Goal: Use online tool/utility: Utilize a website feature to perform a specific function

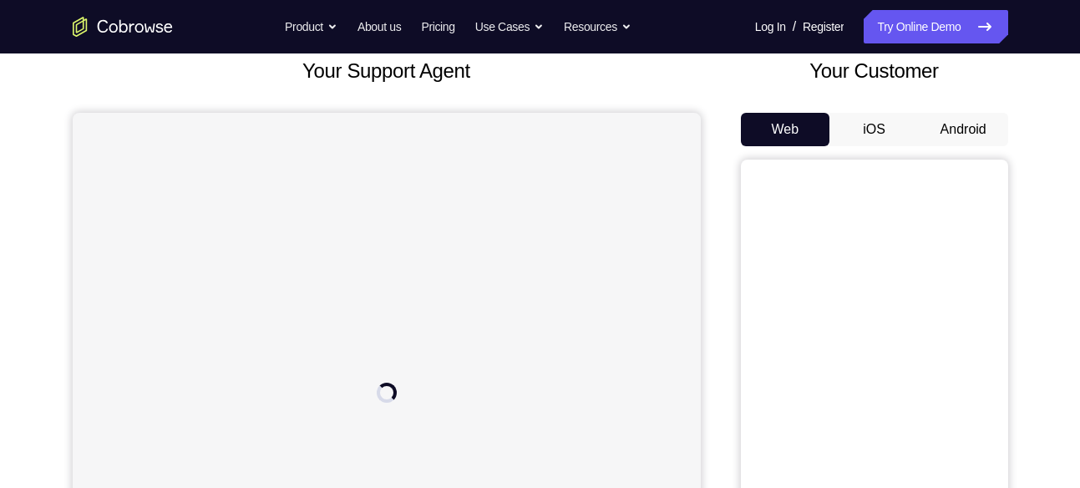
scroll to position [104, 0]
click at [976, 123] on button "Android" at bounding box center [963, 129] width 89 height 33
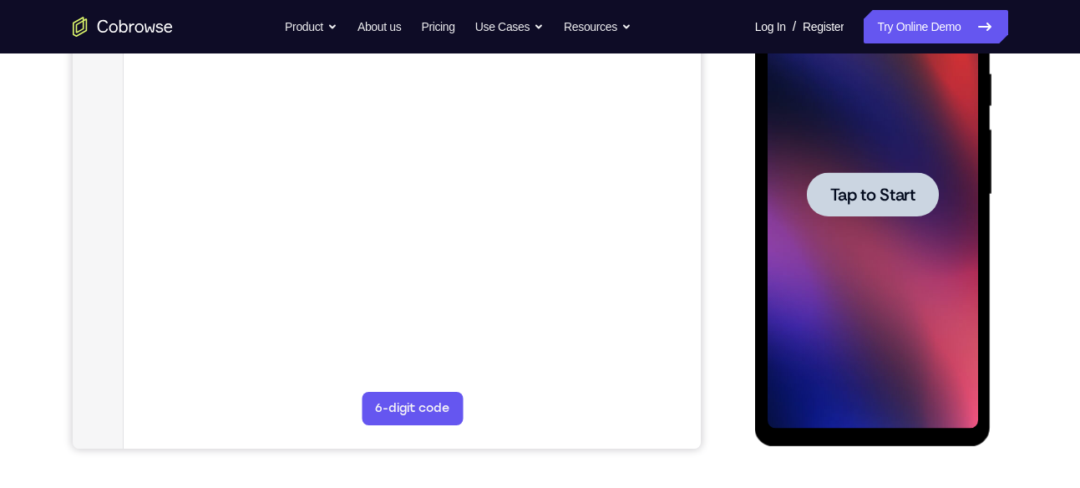
scroll to position [329, 0]
click at [881, 194] on span "Tap to Start" at bounding box center [873, 193] width 85 height 17
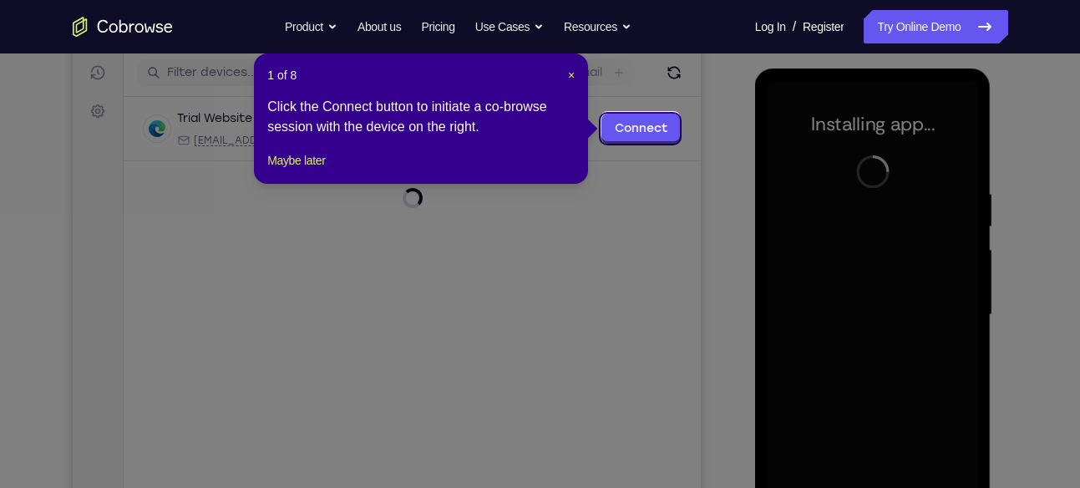
scroll to position [211, 0]
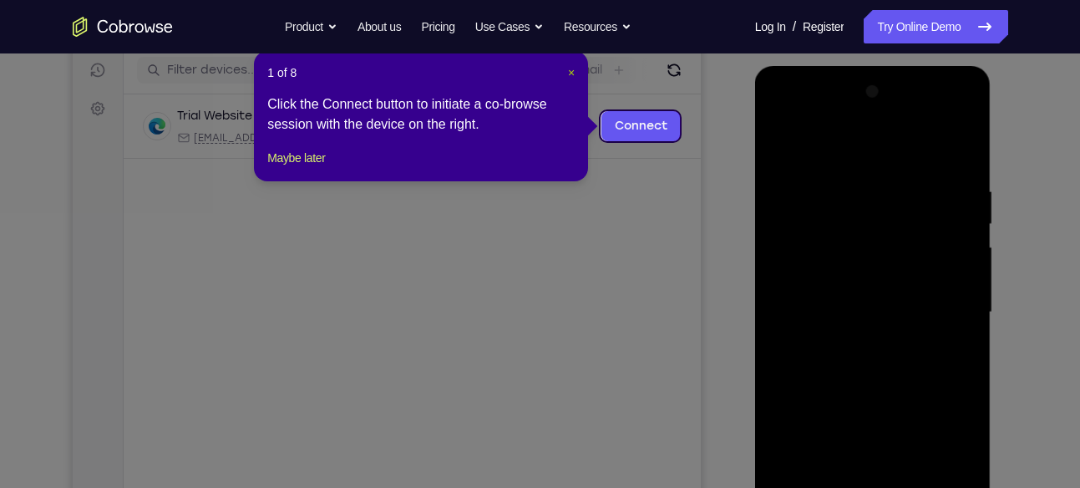
click at [574, 70] on span "×" at bounding box center [571, 72] width 7 height 13
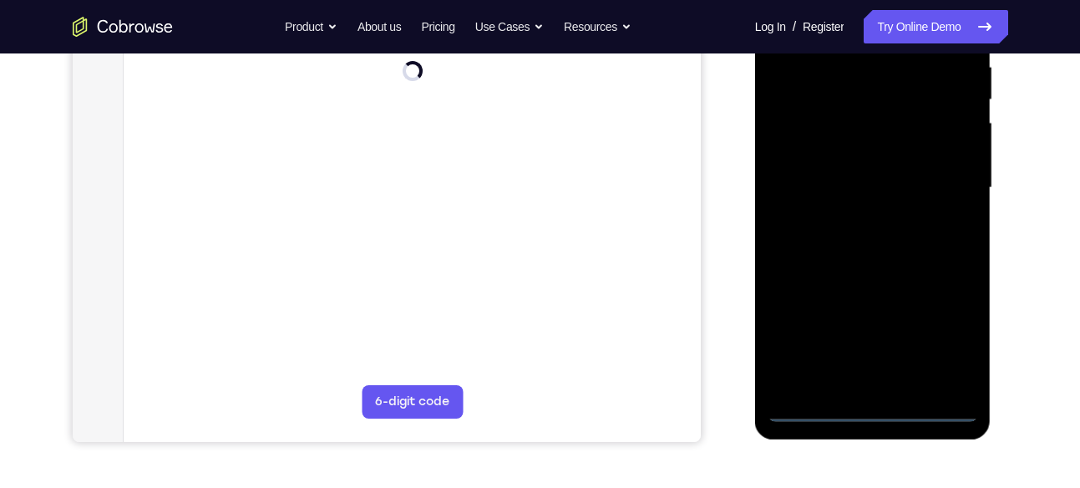
scroll to position [336, 0]
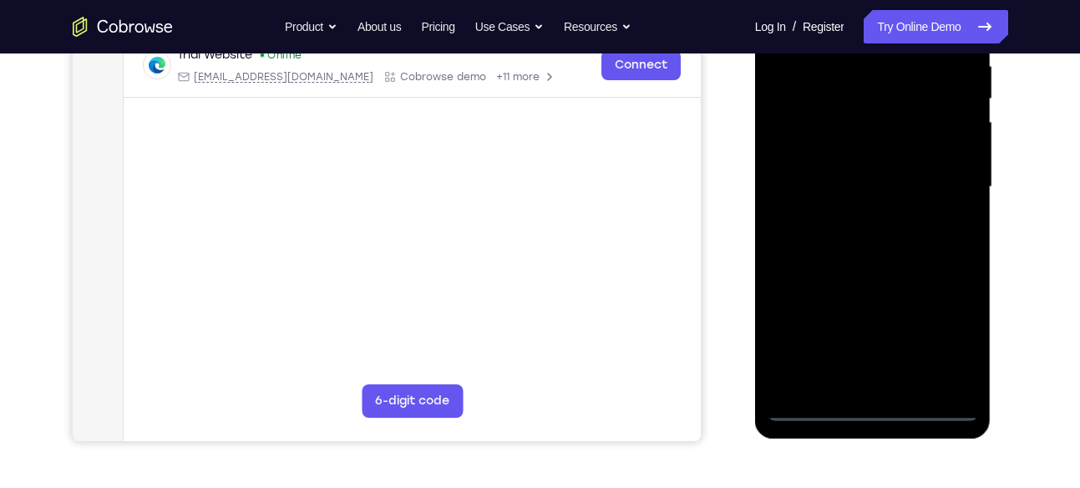
click at [877, 411] on div at bounding box center [873, 187] width 211 height 468
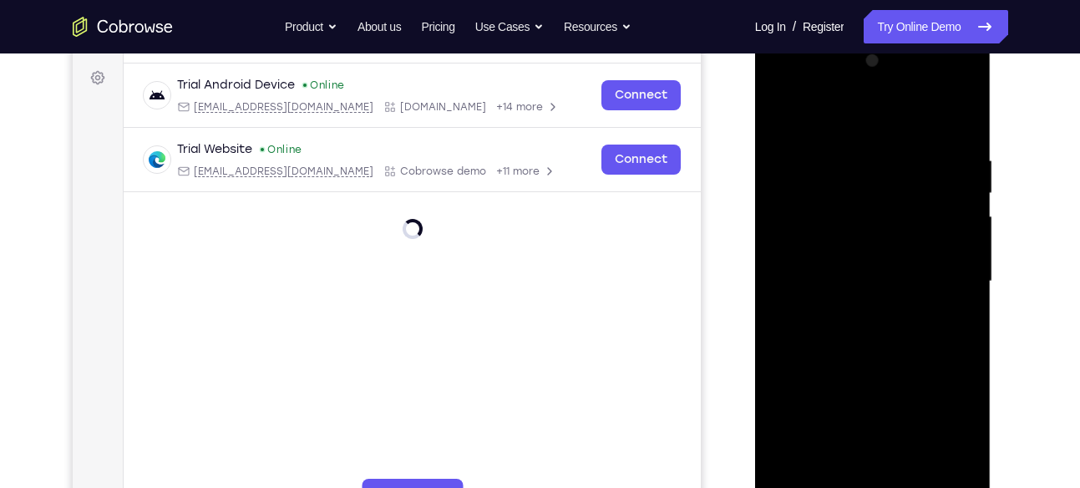
scroll to position [241, 0]
click at [947, 441] on div at bounding box center [873, 282] width 211 height 468
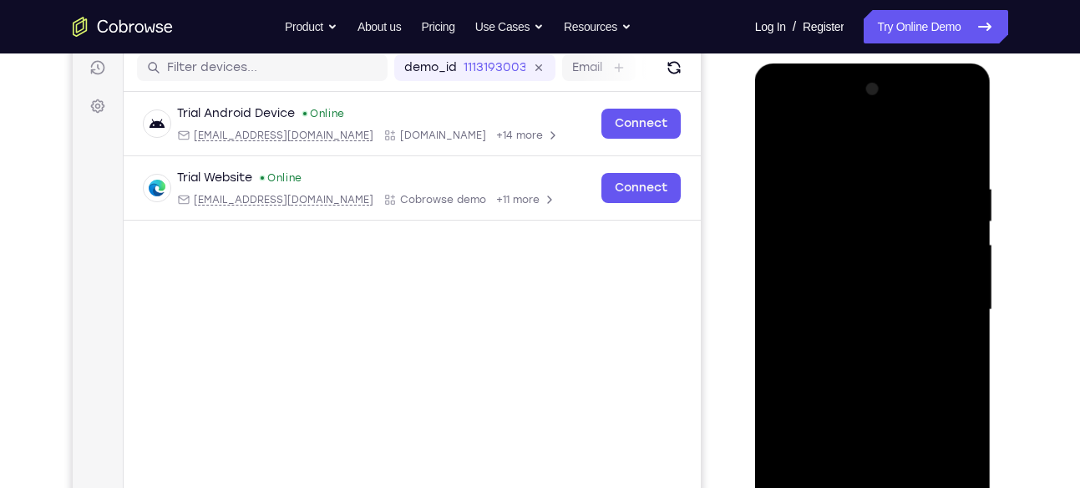
scroll to position [208, 0]
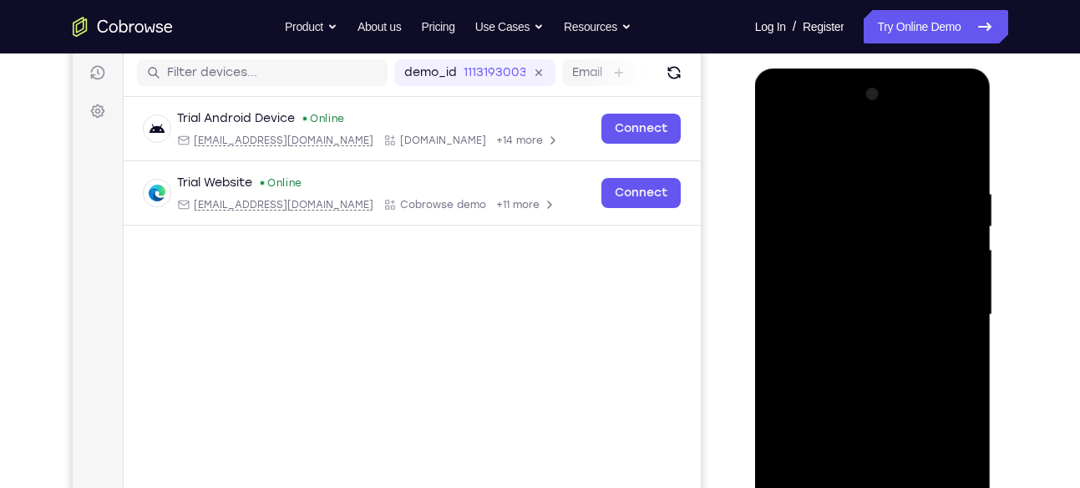
click at [784, 114] on div at bounding box center [873, 315] width 211 height 468
click at [948, 303] on div at bounding box center [873, 315] width 211 height 468
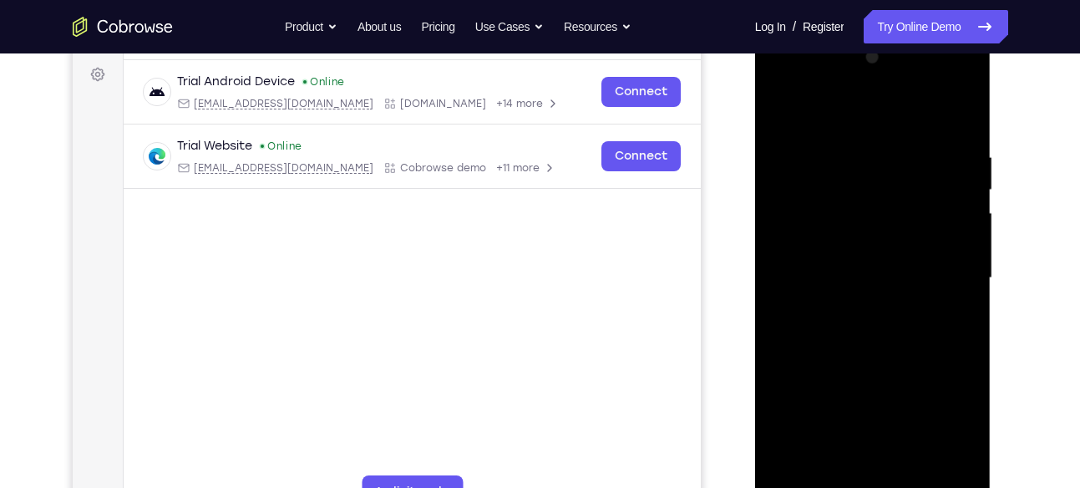
scroll to position [262, 0]
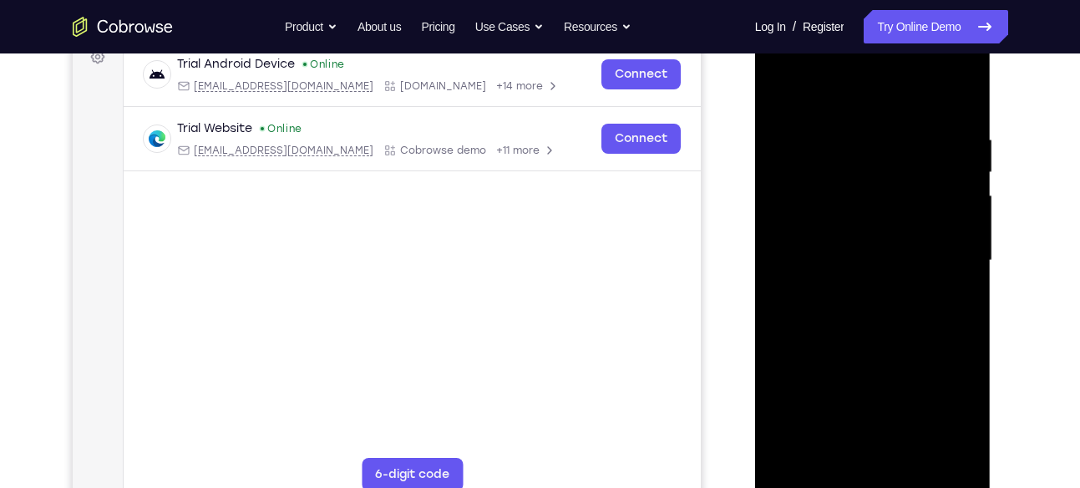
click at [851, 301] on div at bounding box center [873, 261] width 211 height 468
click at [853, 237] on div at bounding box center [873, 261] width 211 height 468
click at [871, 226] on div at bounding box center [873, 261] width 211 height 468
click at [871, 258] on div at bounding box center [873, 261] width 211 height 468
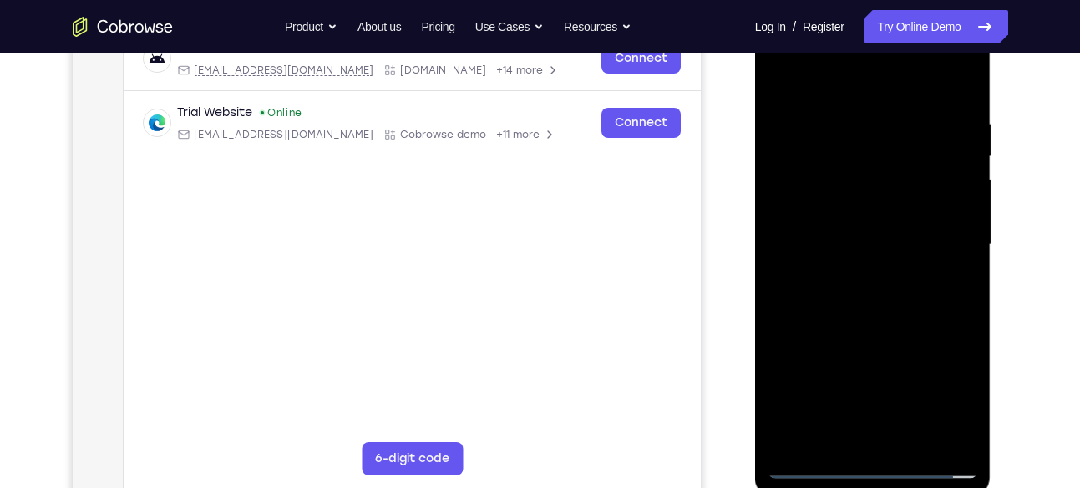
scroll to position [277, 0]
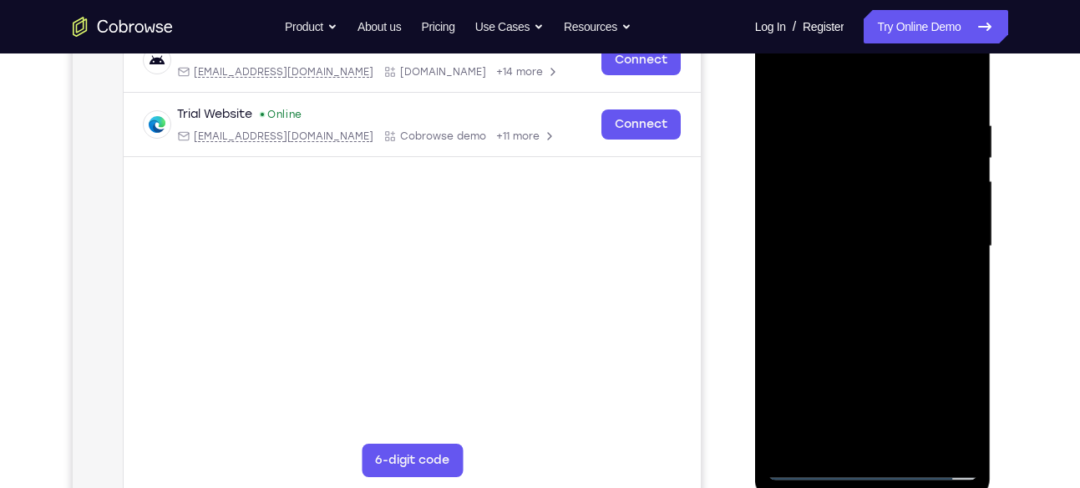
click at [887, 299] on div at bounding box center [873, 247] width 211 height 468
click at [958, 267] on div at bounding box center [873, 247] width 211 height 468
click at [828, 219] on div at bounding box center [873, 247] width 211 height 468
click at [871, 240] on div at bounding box center [873, 247] width 211 height 468
click at [877, 296] on div at bounding box center [873, 247] width 211 height 468
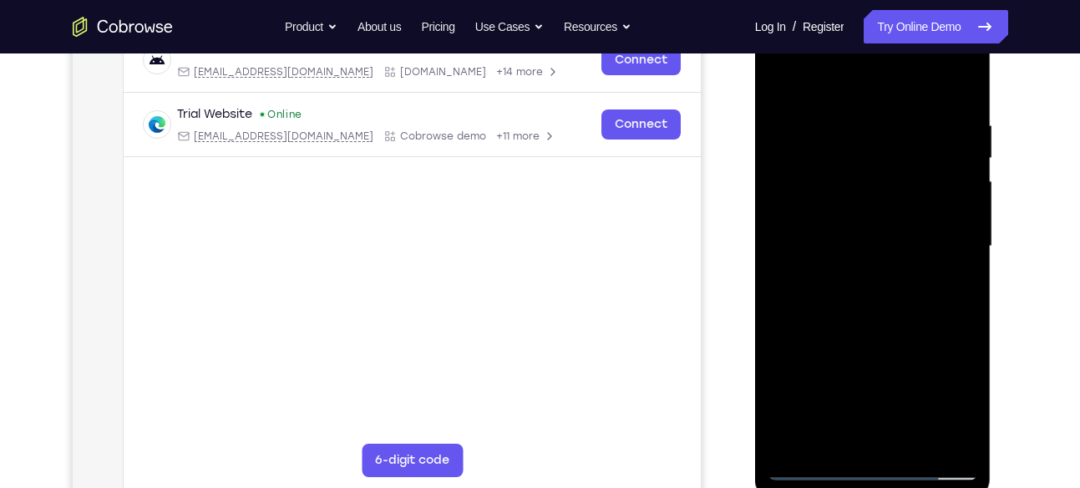
click at [812, 238] on div at bounding box center [873, 247] width 211 height 468
click at [840, 246] on div at bounding box center [873, 247] width 211 height 468
click at [890, 291] on div at bounding box center [873, 247] width 211 height 468
click at [885, 330] on div at bounding box center [873, 247] width 211 height 468
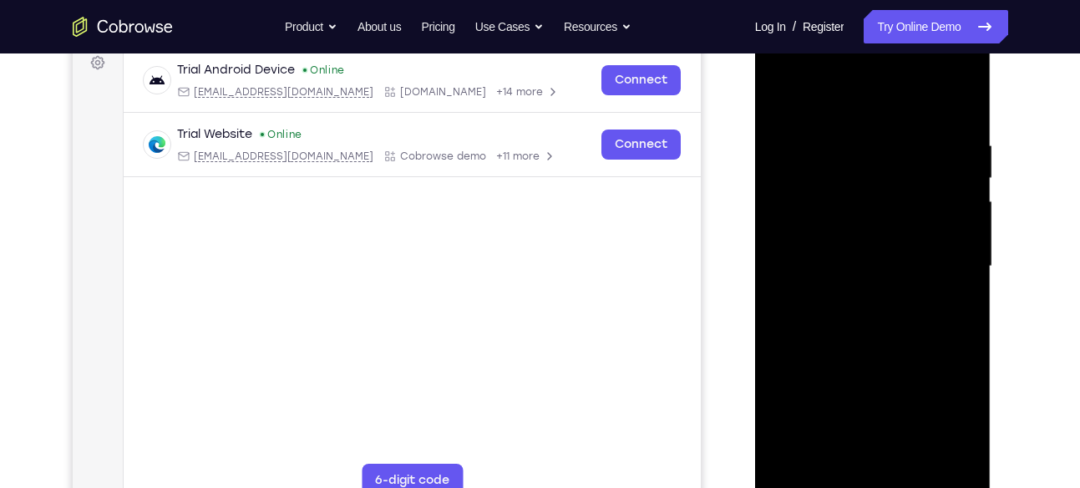
scroll to position [256, 0]
click at [879, 189] on div at bounding box center [873, 267] width 211 height 468
click at [867, 224] on div at bounding box center [873, 267] width 211 height 468
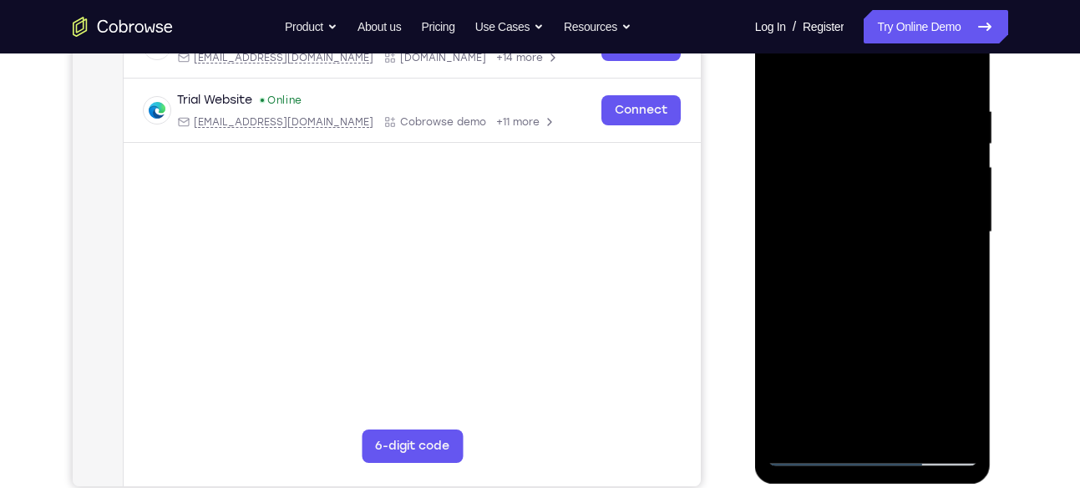
scroll to position [289, 0]
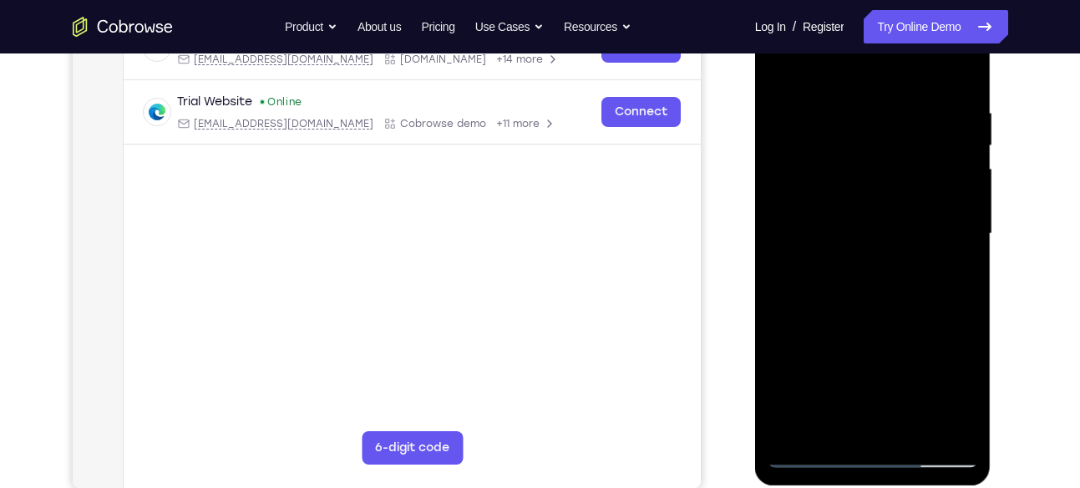
click at [904, 322] on div at bounding box center [873, 234] width 211 height 468
click at [866, 430] on div at bounding box center [873, 234] width 211 height 468
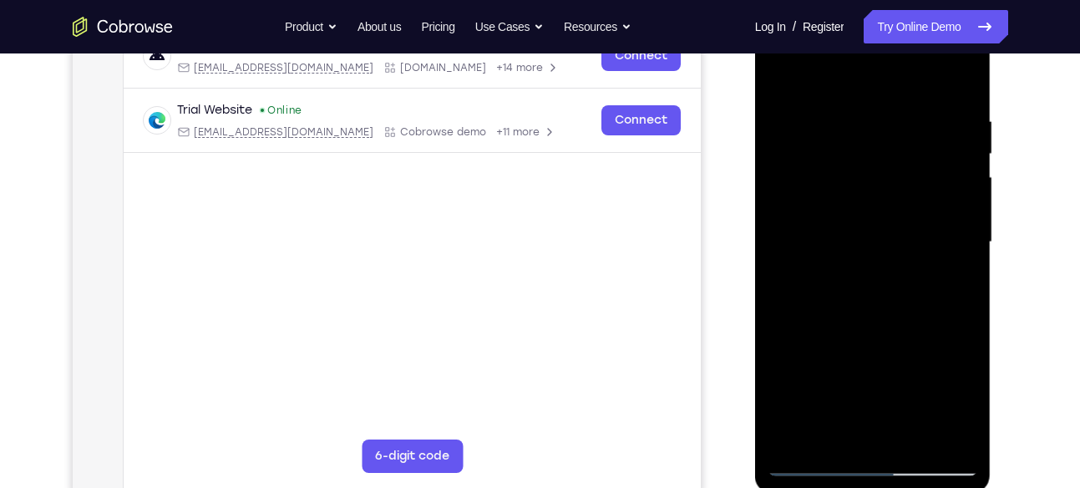
scroll to position [282, 0]
click at [855, 222] on div at bounding box center [873, 242] width 211 height 468
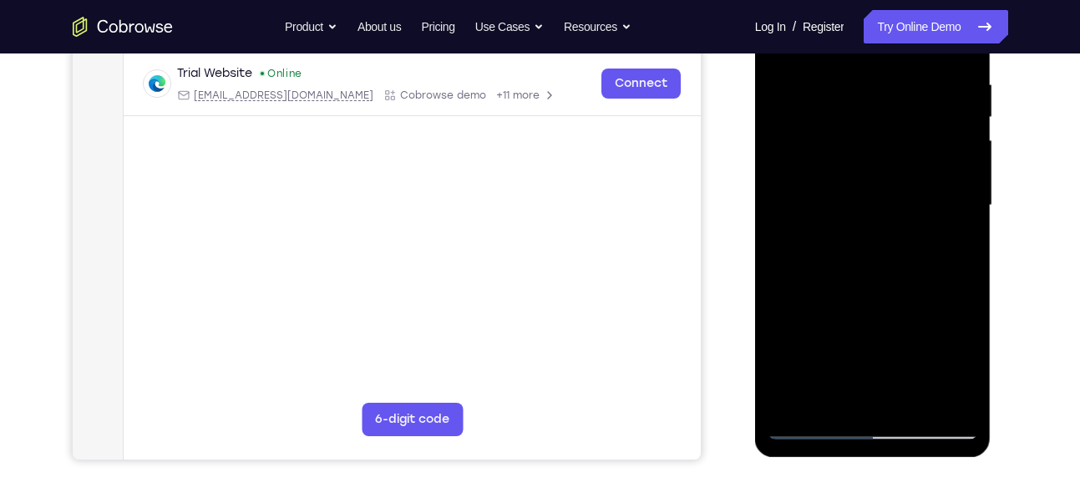
scroll to position [298, 0]
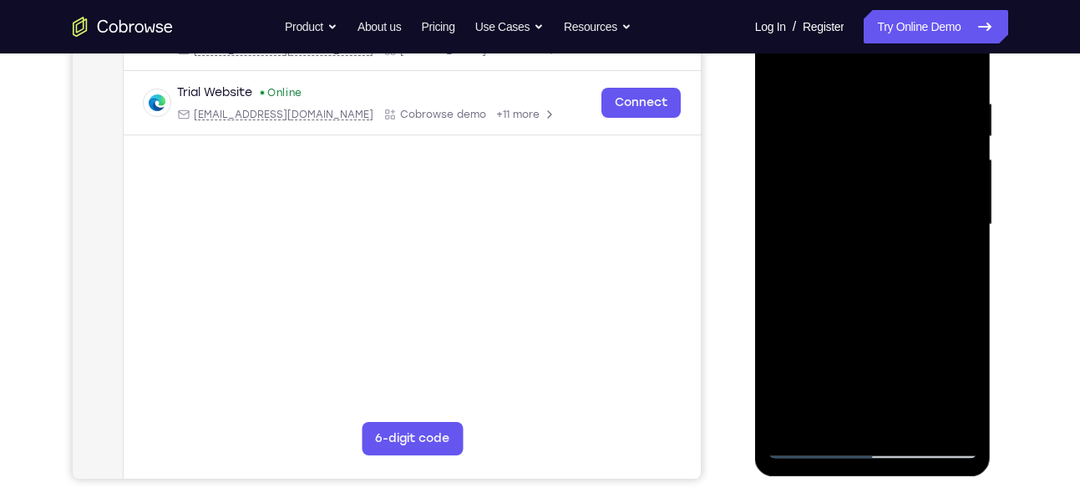
click at [878, 292] on div at bounding box center [873, 225] width 211 height 468
drag, startPoint x: 878, startPoint y: 292, endPoint x: 862, endPoint y: 124, distance: 168.7
click at [862, 124] on div at bounding box center [873, 225] width 211 height 468
drag, startPoint x: 897, startPoint y: 302, endPoint x: 882, endPoint y: 134, distance: 169.4
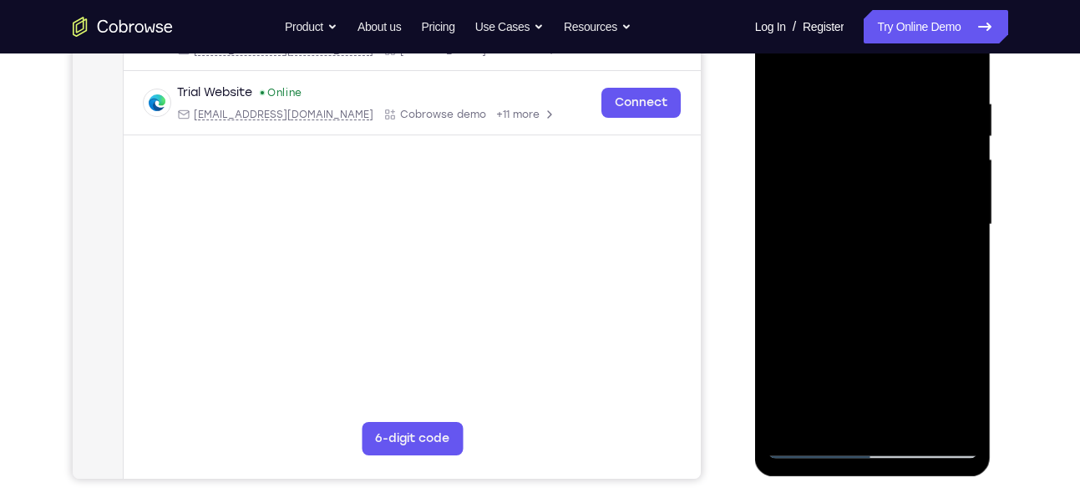
click at [882, 134] on div at bounding box center [873, 225] width 211 height 468
click at [965, 71] on div at bounding box center [873, 225] width 211 height 468
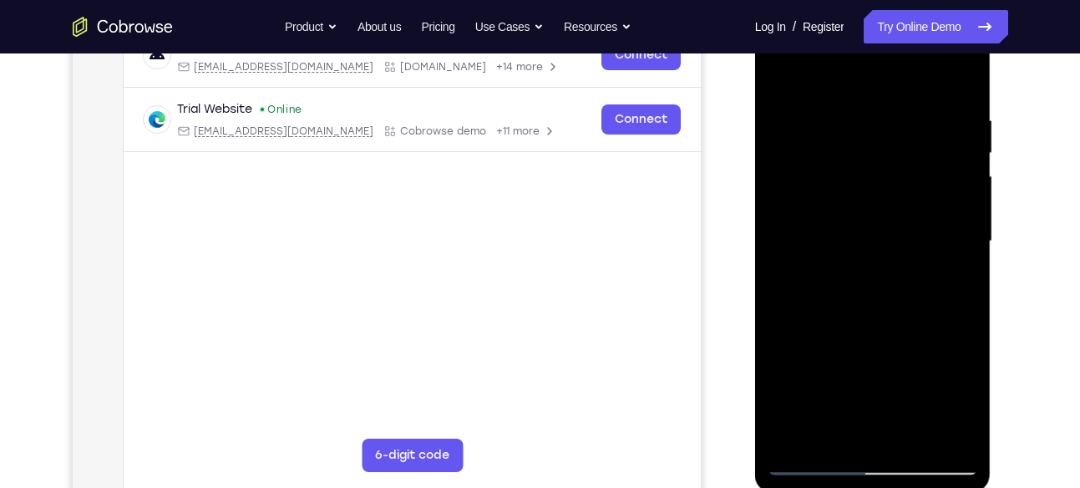
scroll to position [246, 0]
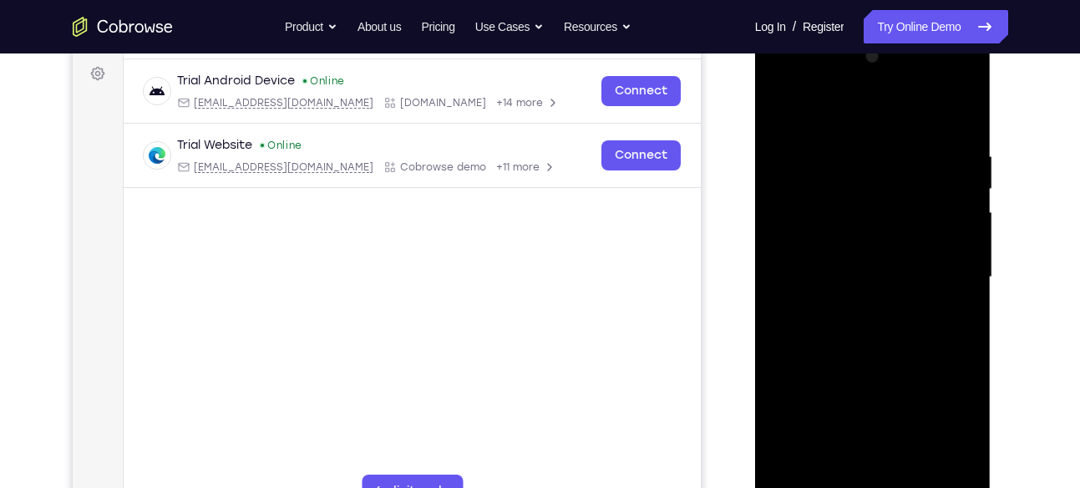
click at [850, 131] on div at bounding box center [873, 277] width 211 height 468
drag, startPoint x: 871, startPoint y: 239, endPoint x: 873, endPoint y: 392, distance: 152.9
click at [873, 392] on div at bounding box center [873, 277] width 211 height 468
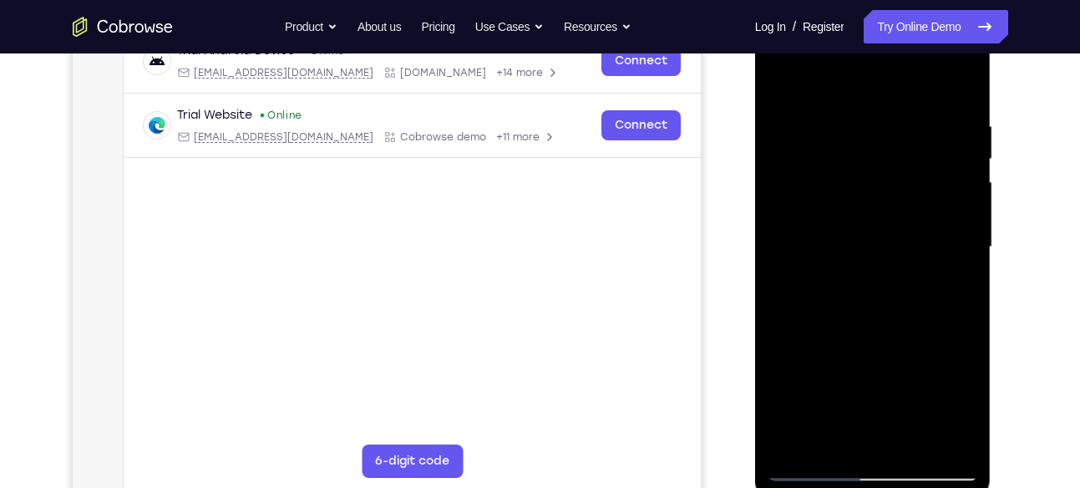
scroll to position [301, 0]
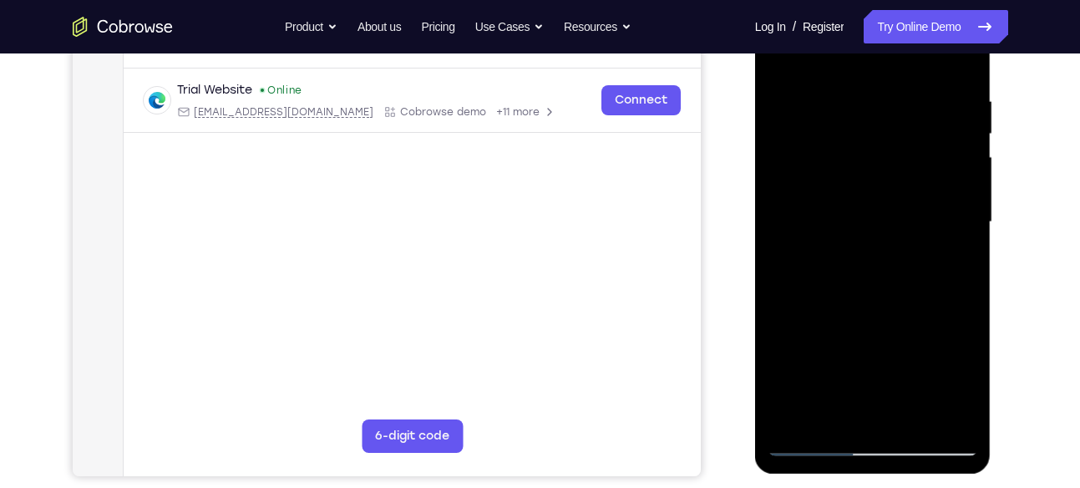
click at [909, 420] on div at bounding box center [873, 222] width 211 height 468
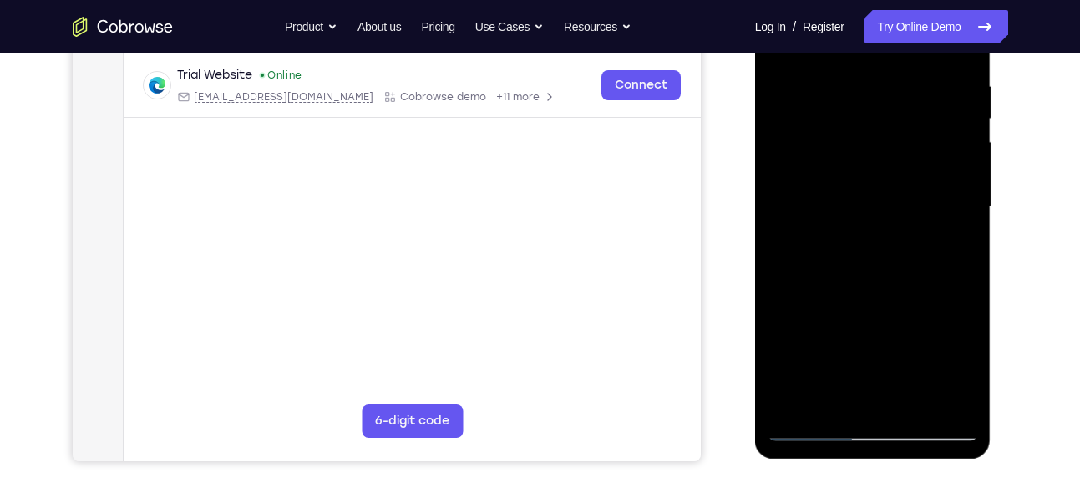
scroll to position [318, 0]
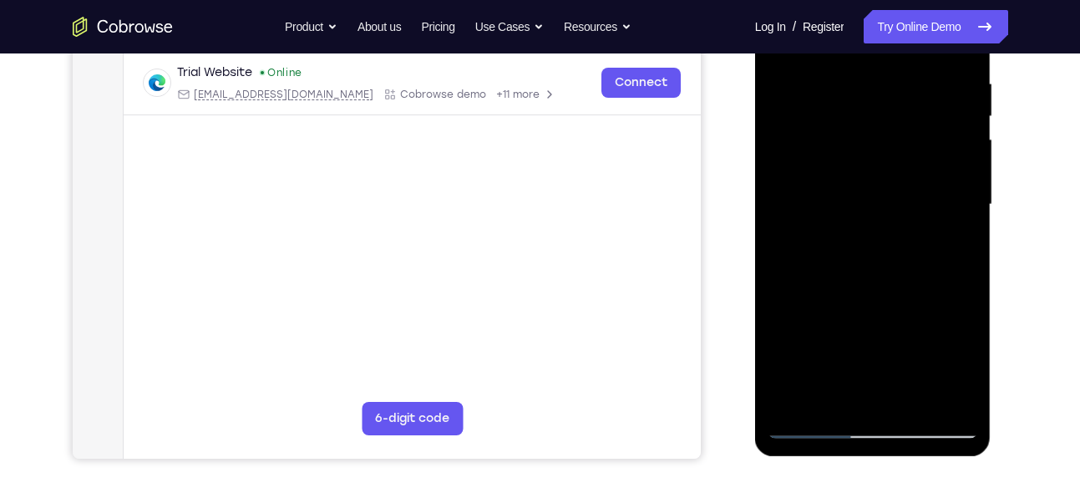
click at [912, 399] on div at bounding box center [873, 205] width 211 height 468
click at [912, 405] on div at bounding box center [873, 205] width 211 height 468
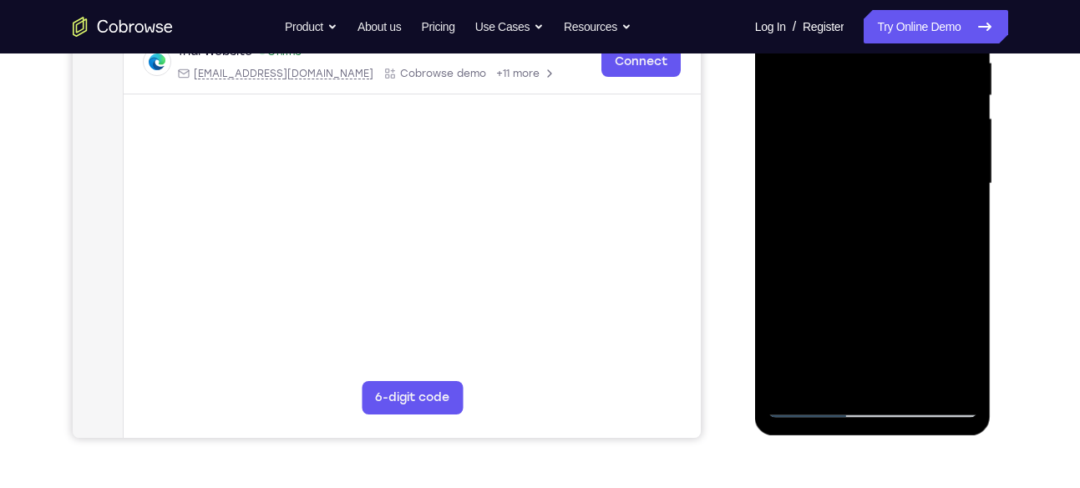
scroll to position [344, 0]
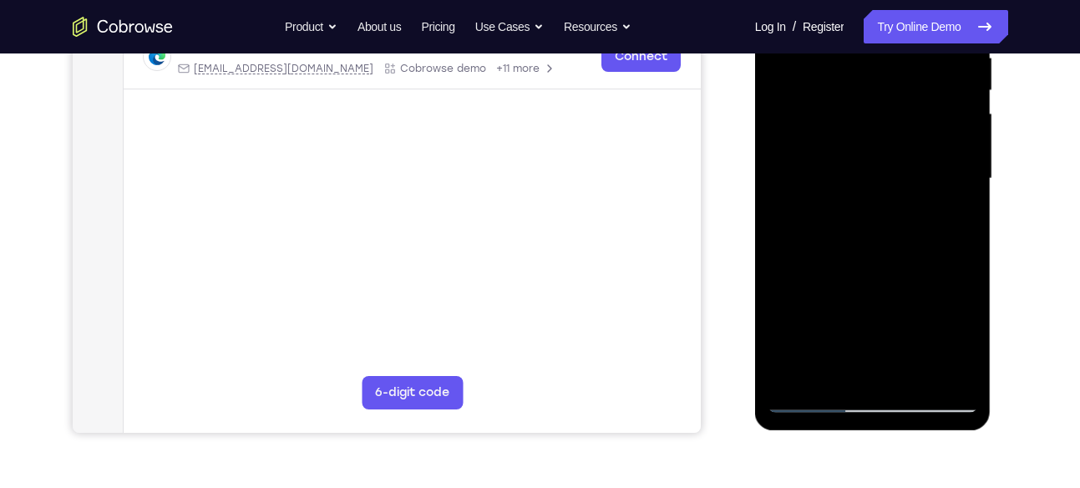
click at [916, 378] on div at bounding box center [873, 179] width 211 height 468
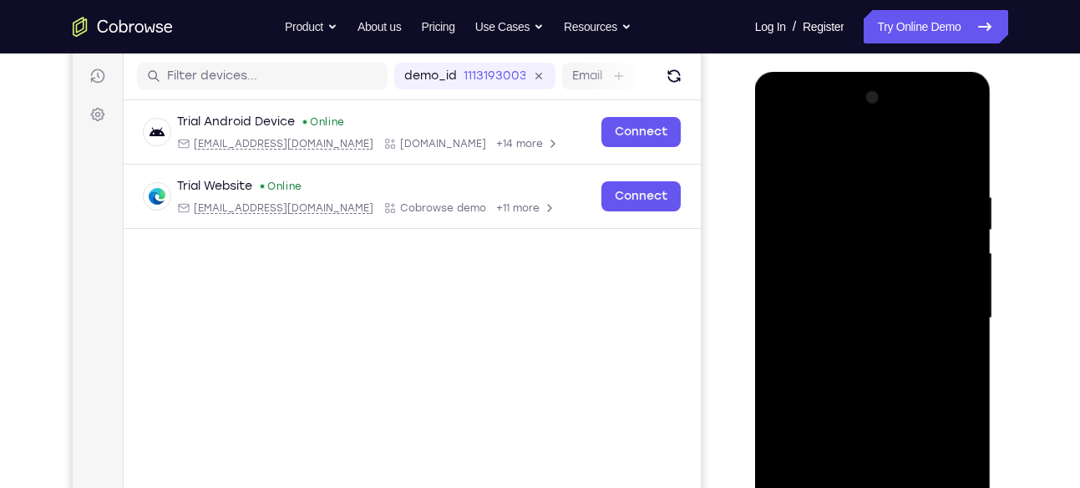
scroll to position [201, 0]
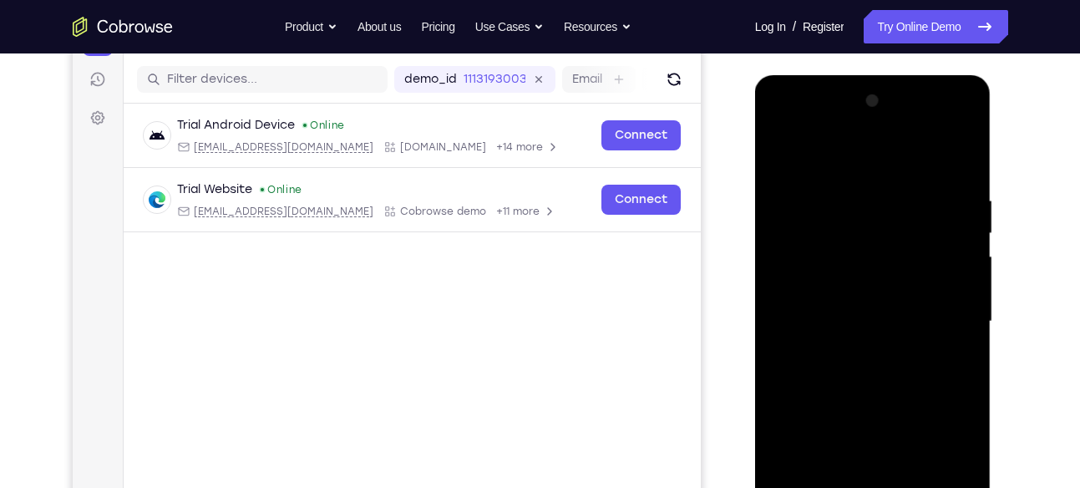
drag, startPoint x: 905, startPoint y: 263, endPoint x: 898, endPoint y: 503, distance: 239.9
click at [898, 487] on div at bounding box center [873, 322] width 211 height 468
drag, startPoint x: 911, startPoint y: 291, endPoint x: 880, endPoint y: 110, distance: 183.1
click at [880, 110] on div at bounding box center [873, 322] width 211 height 468
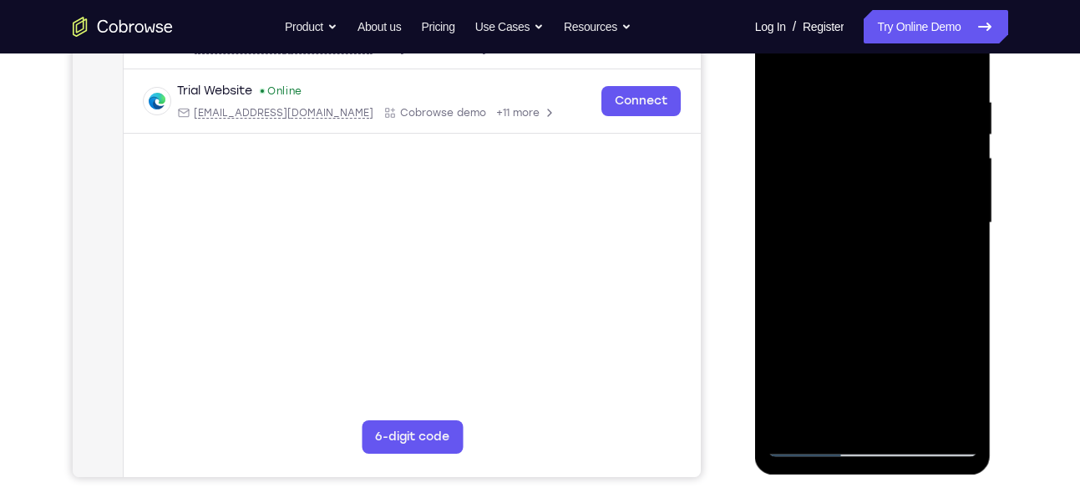
scroll to position [303, 0]
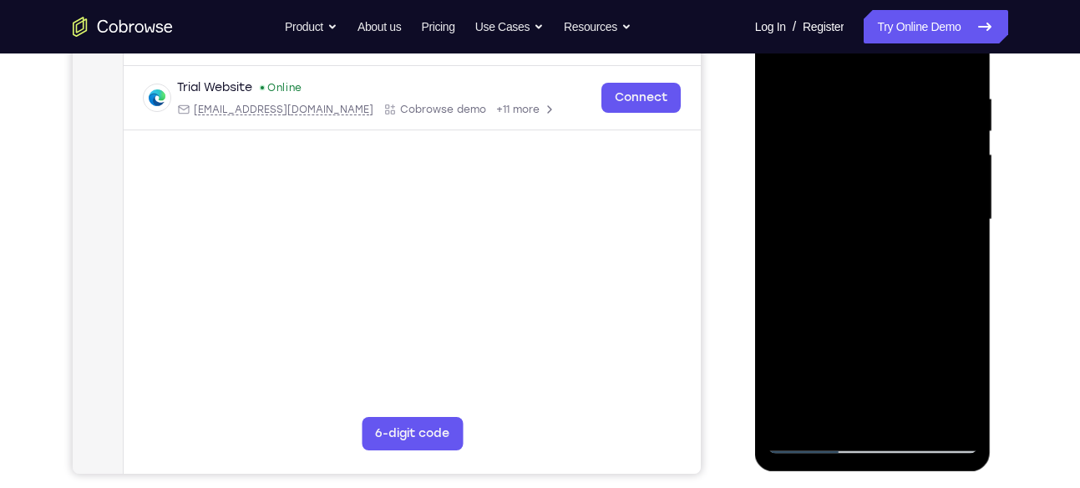
click at [912, 418] on div at bounding box center [873, 220] width 211 height 468
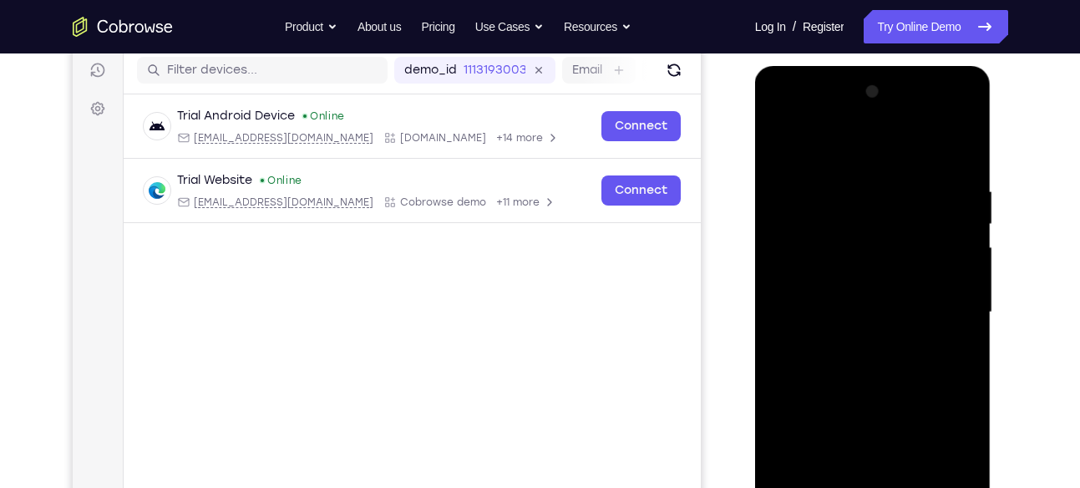
scroll to position [210, 0]
click at [967, 140] on div at bounding box center [873, 313] width 211 height 468
click at [866, 109] on div at bounding box center [873, 313] width 211 height 468
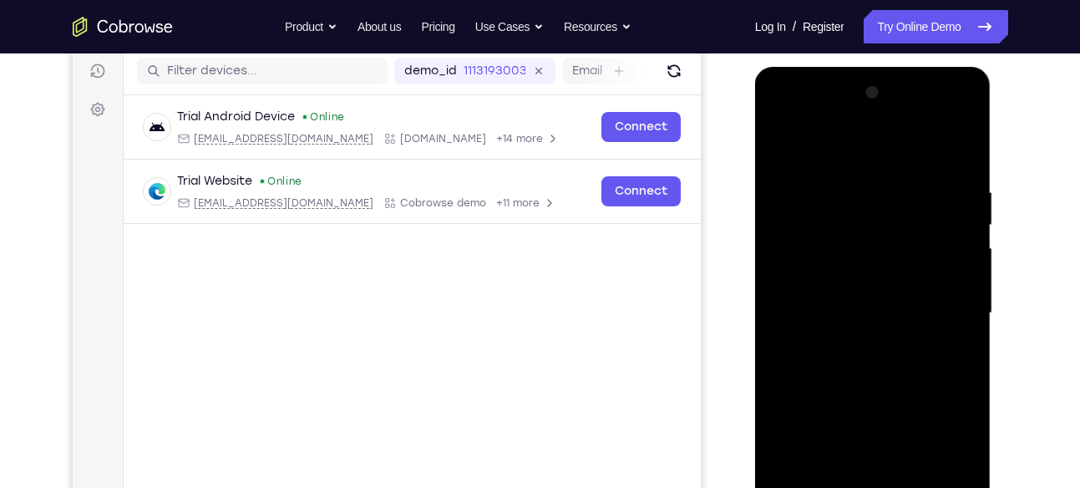
click at [866, 109] on div at bounding box center [873, 313] width 211 height 468
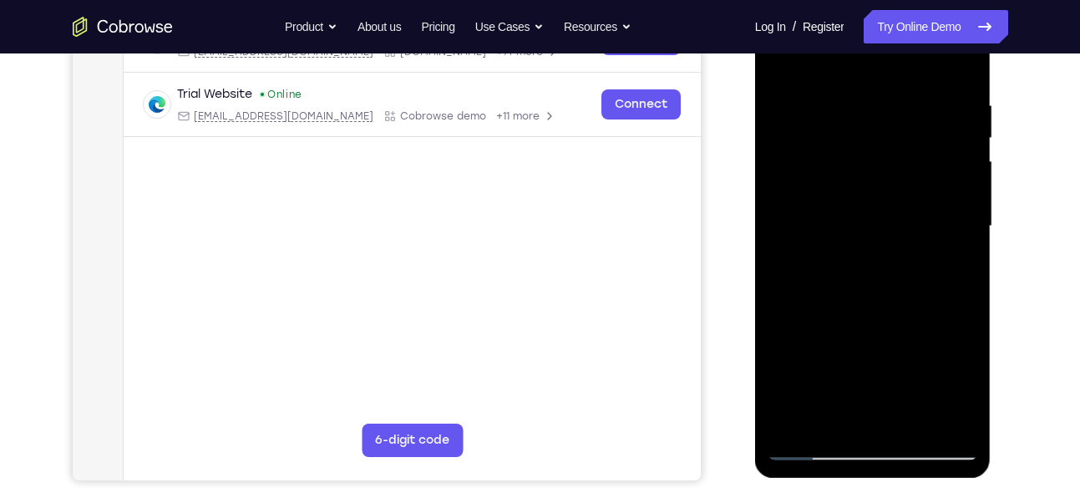
scroll to position [298, 0]
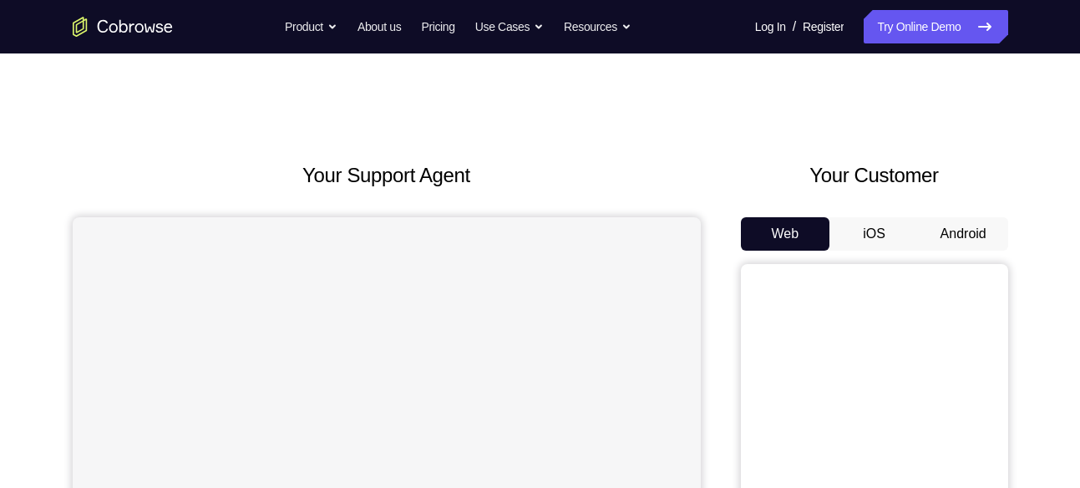
scroll to position [3, 0]
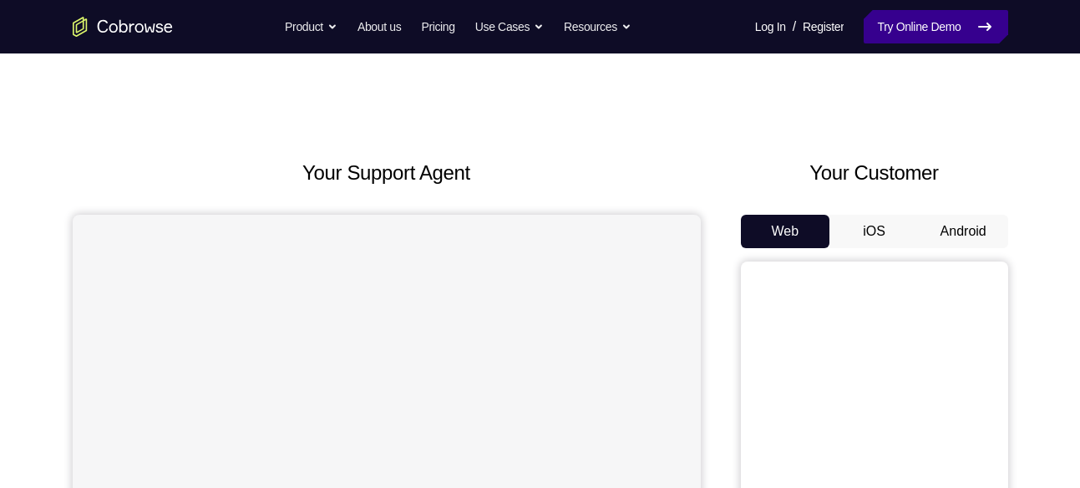
click at [932, 35] on link "Try Online Demo" at bounding box center [936, 26] width 144 height 33
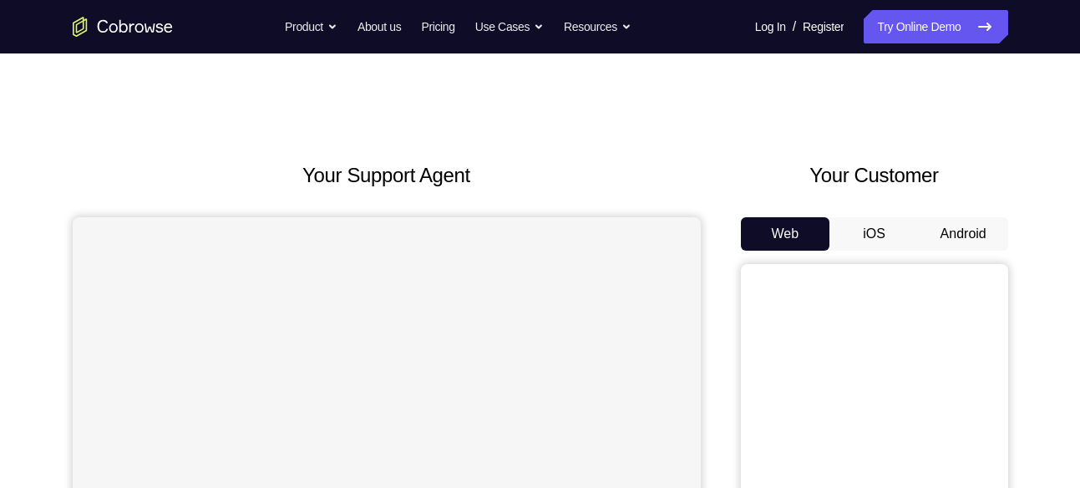
click at [935, 238] on button "Android" at bounding box center [963, 233] width 89 height 33
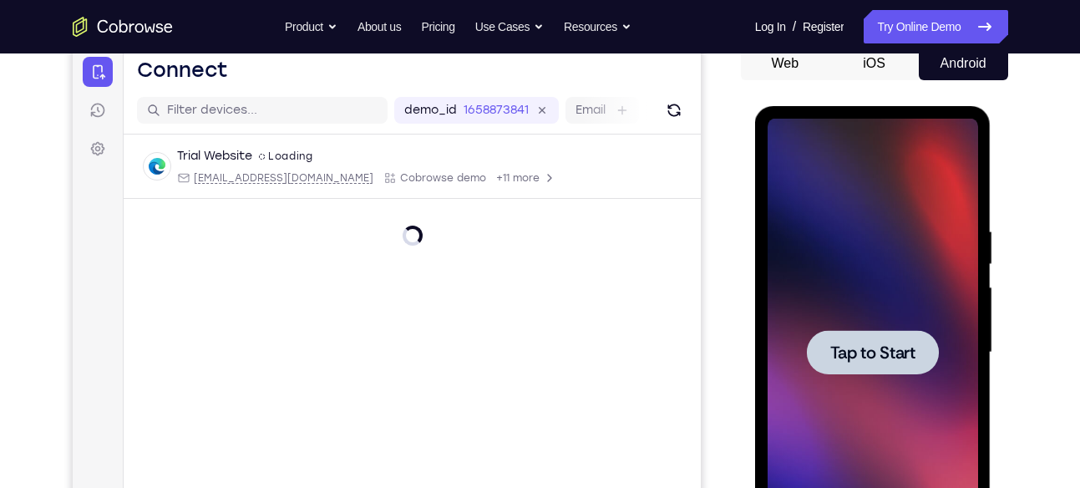
scroll to position [181, 0]
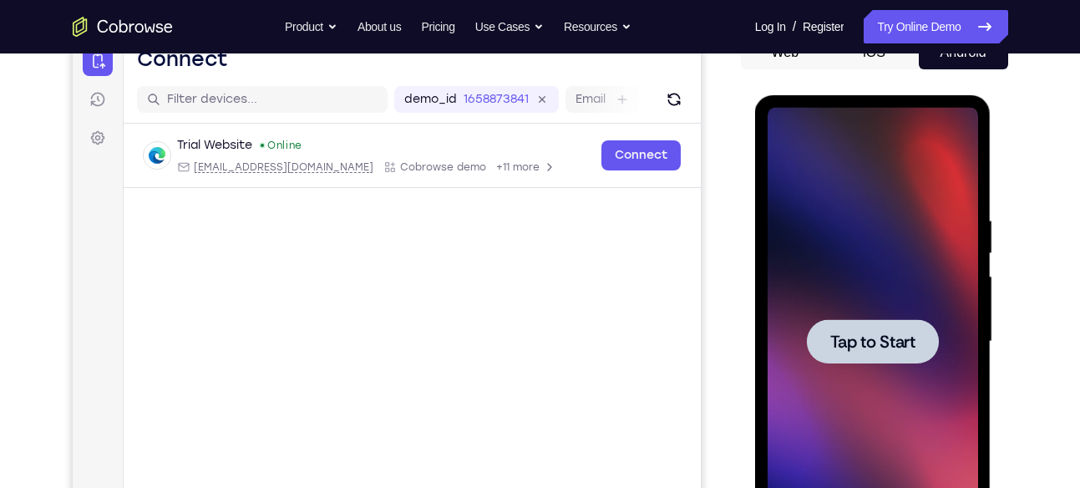
click at [850, 341] on span "Tap to Start" at bounding box center [873, 341] width 85 height 17
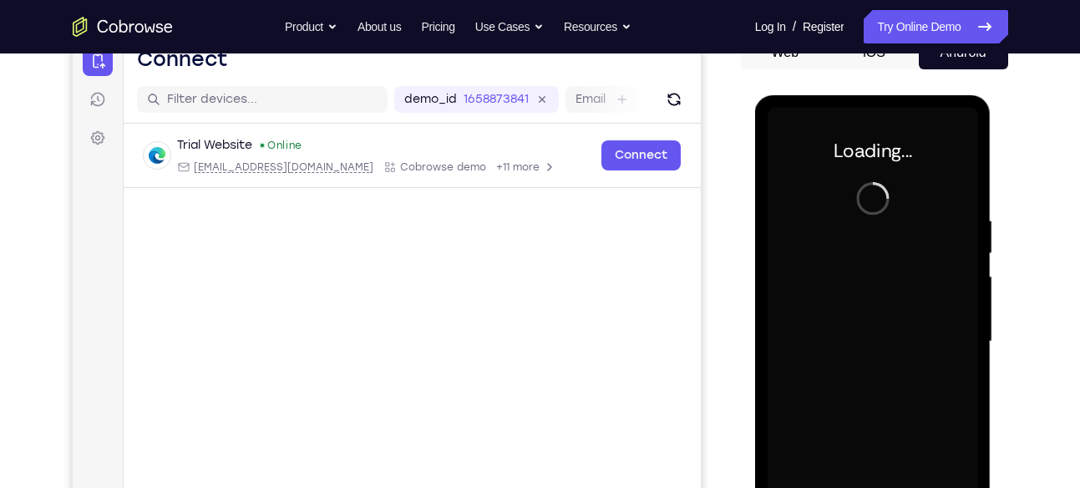
click at [850, 341] on div at bounding box center [873, 342] width 211 height 468
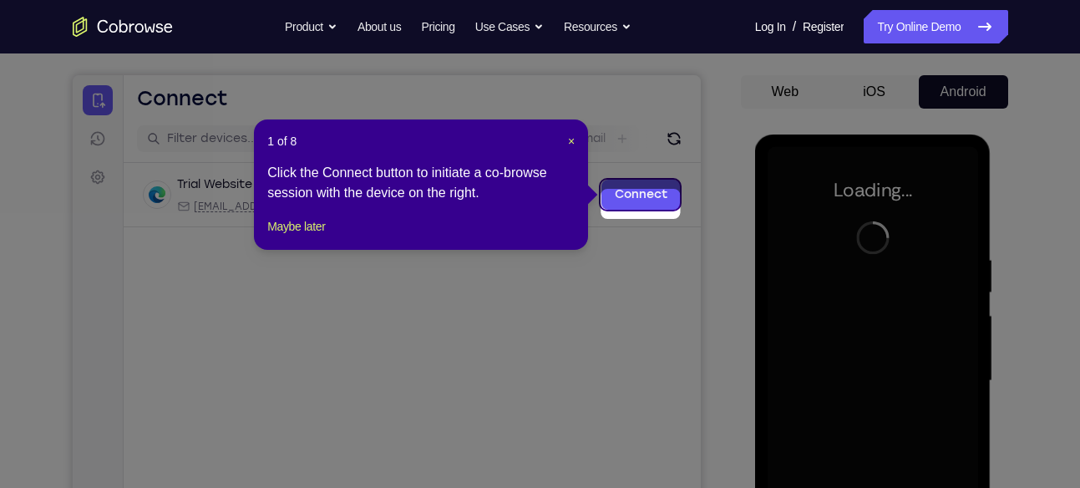
scroll to position [131, 0]
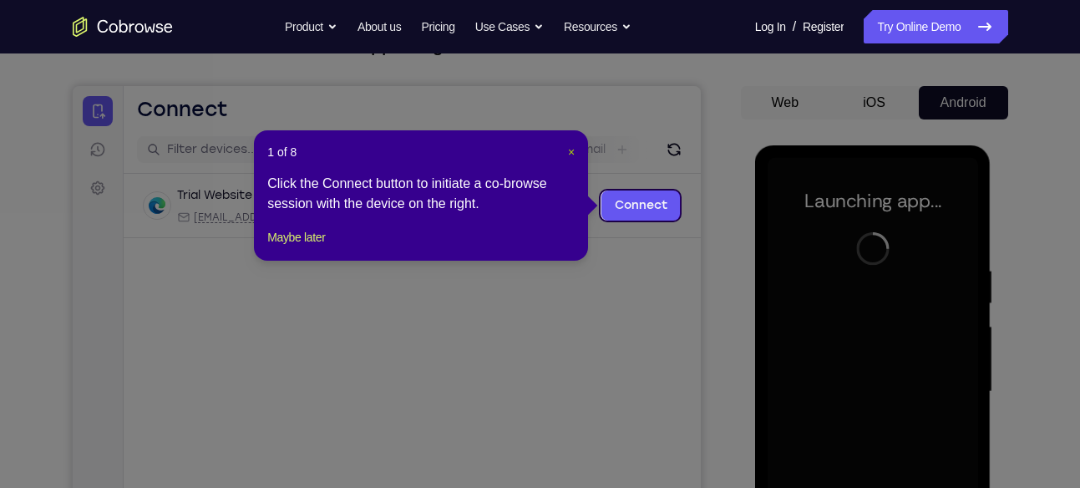
click at [572, 153] on span "×" at bounding box center [571, 151] width 7 height 13
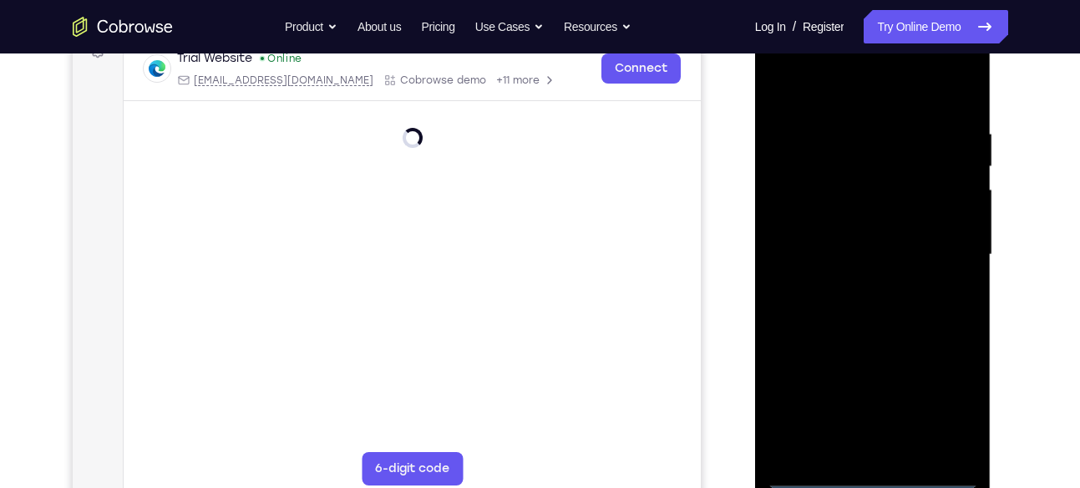
scroll to position [275, 0]
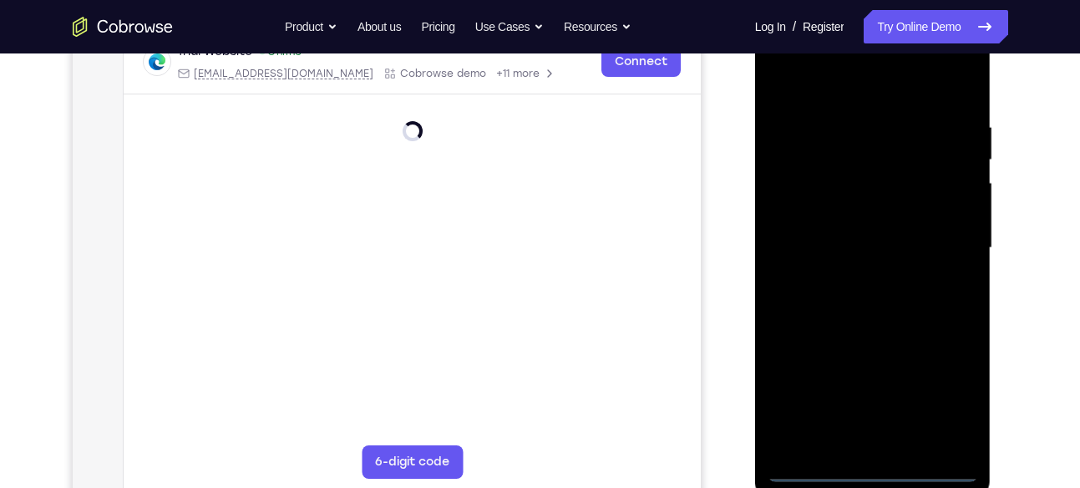
click at [876, 473] on div at bounding box center [873, 248] width 211 height 468
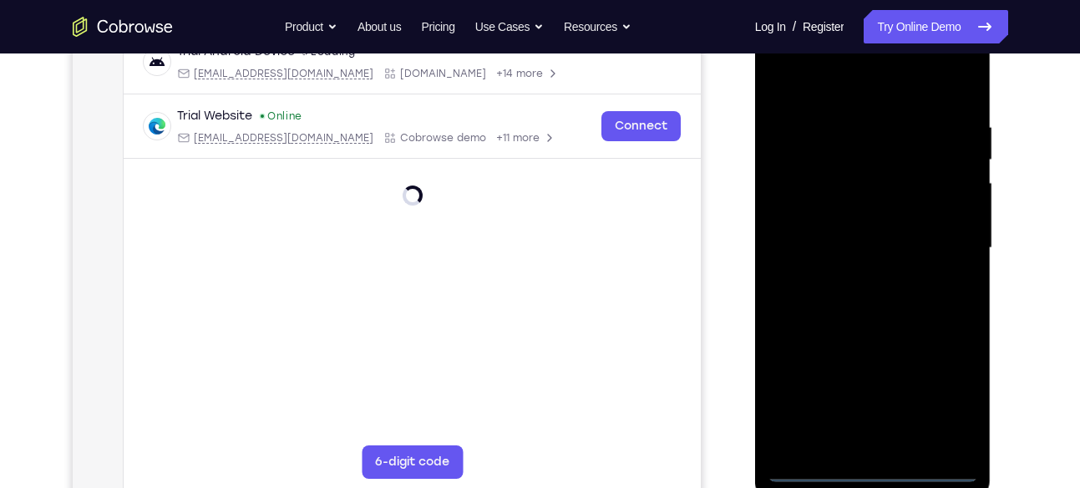
click at [876, 473] on div at bounding box center [873, 248] width 211 height 468
click at [947, 392] on div at bounding box center [873, 248] width 211 height 468
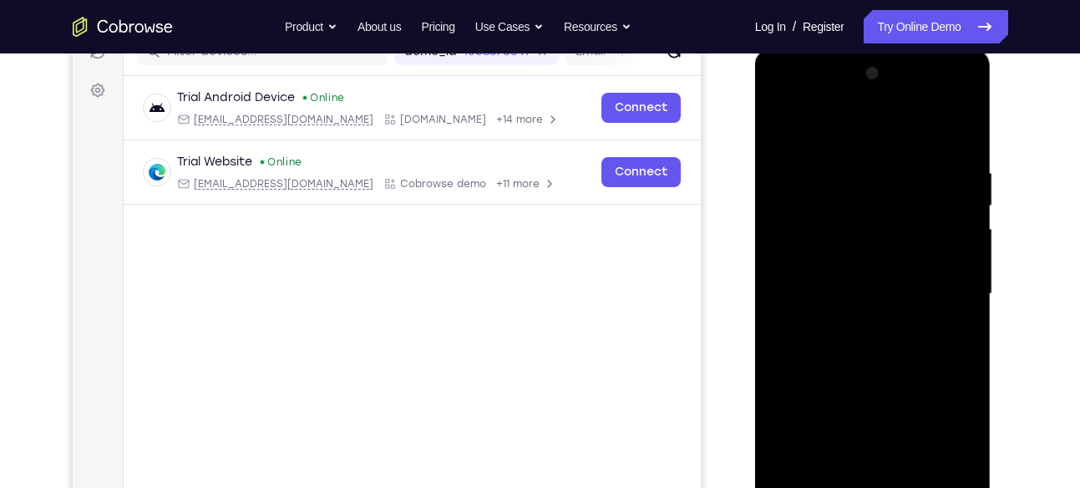
scroll to position [226, 0]
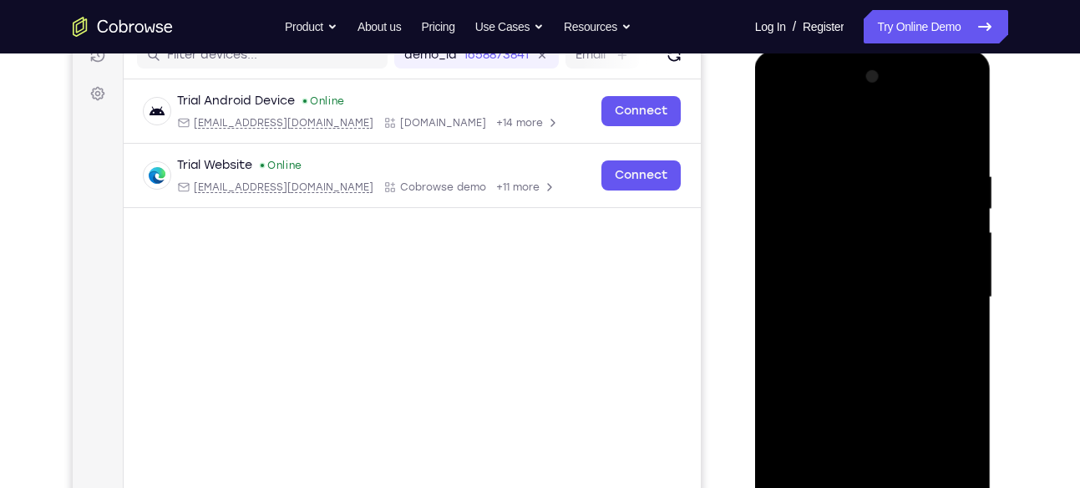
click at [786, 105] on div at bounding box center [873, 298] width 211 height 468
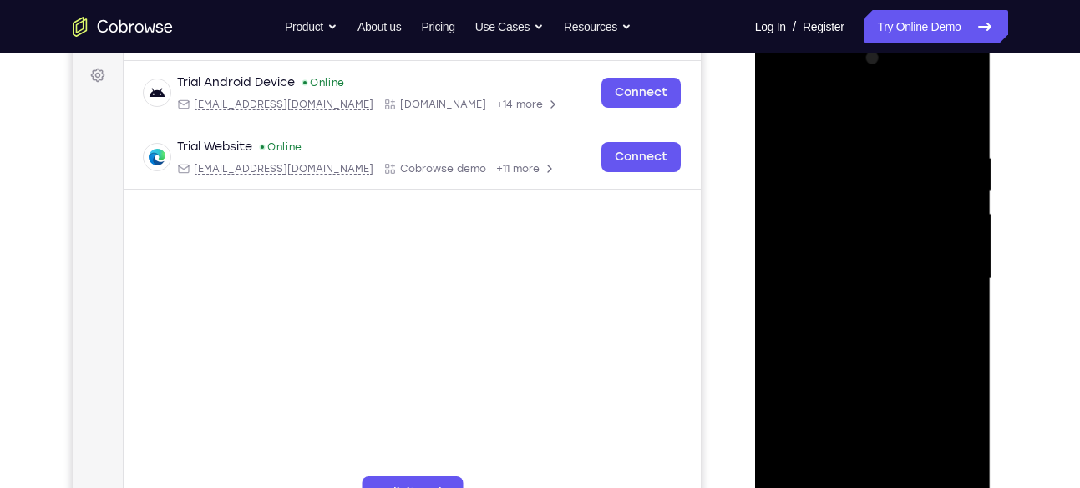
scroll to position [246, 0]
click at [937, 269] on div at bounding box center [873, 277] width 211 height 468
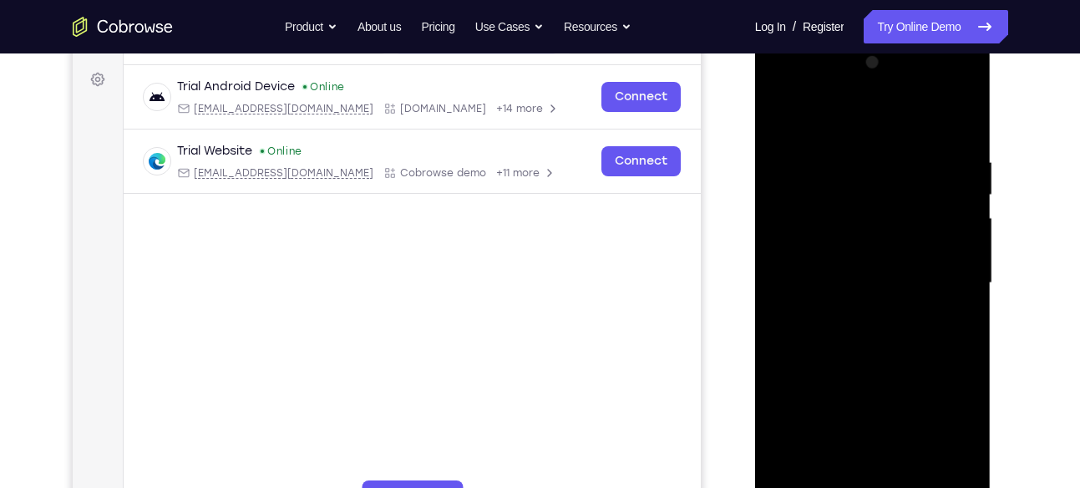
scroll to position [250, 0]
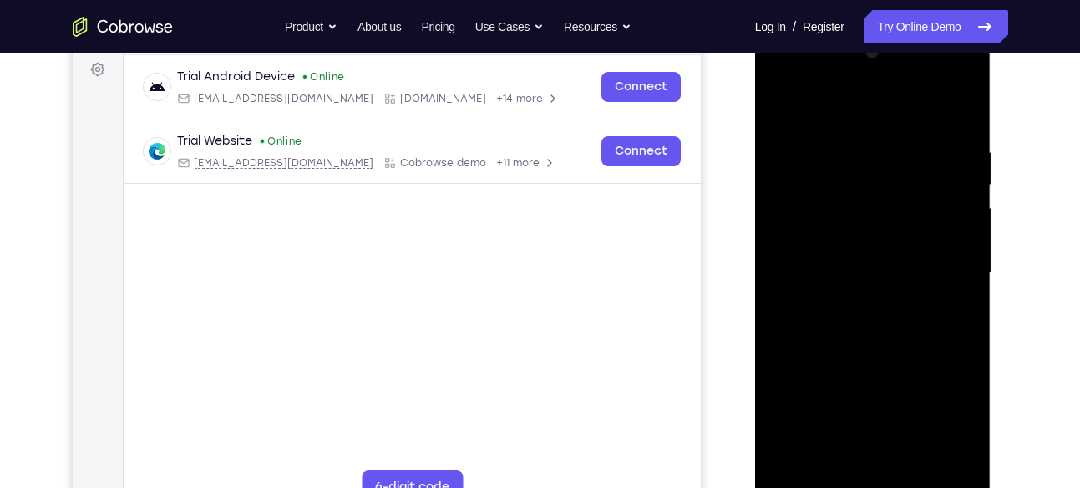
click at [860, 300] on div at bounding box center [873, 273] width 211 height 468
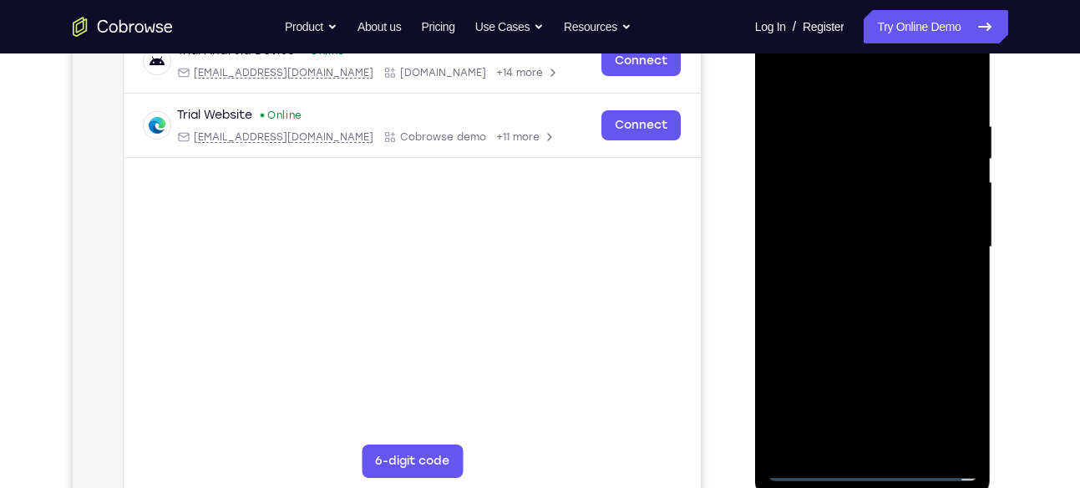
scroll to position [279, 0]
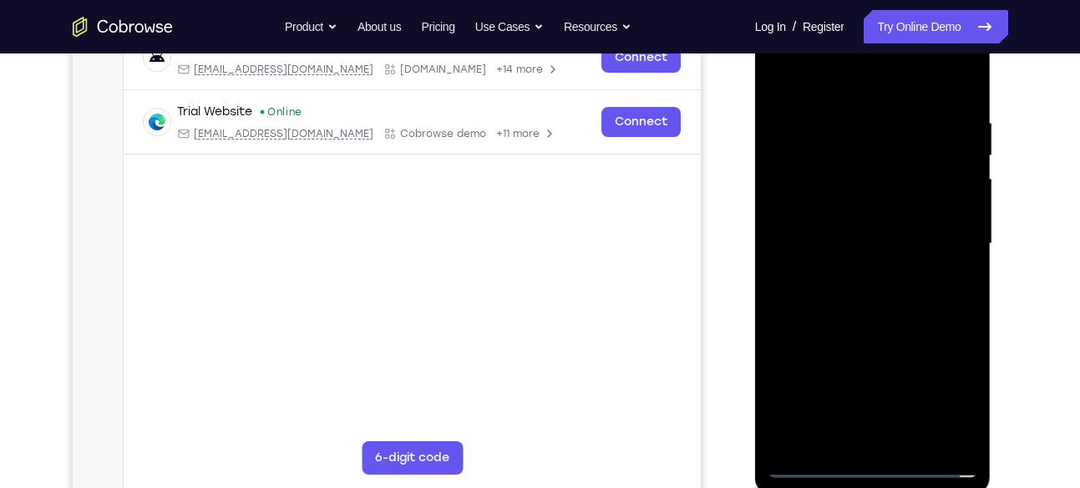
click at [858, 228] on div at bounding box center [873, 244] width 211 height 468
click at [871, 219] on div at bounding box center [873, 244] width 211 height 468
click at [866, 241] on div at bounding box center [873, 244] width 211 height 468
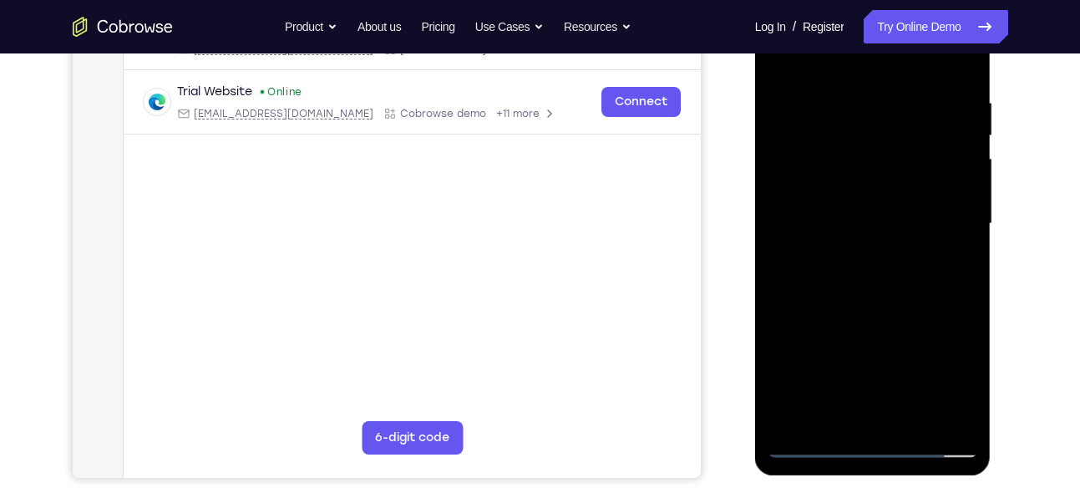
scroll to position [301, 0]
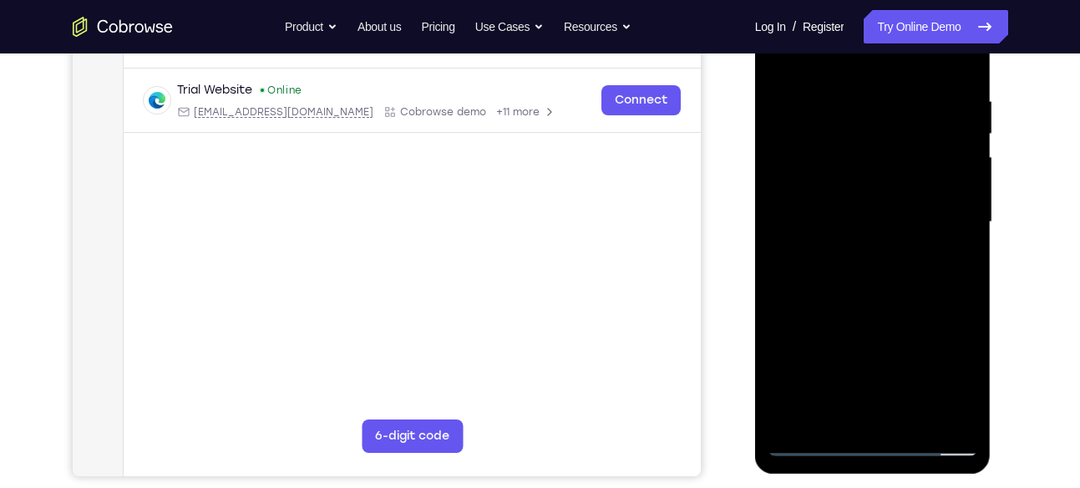
click at [894, 273] on div at bounding box center [873, 222] width 211 height 468
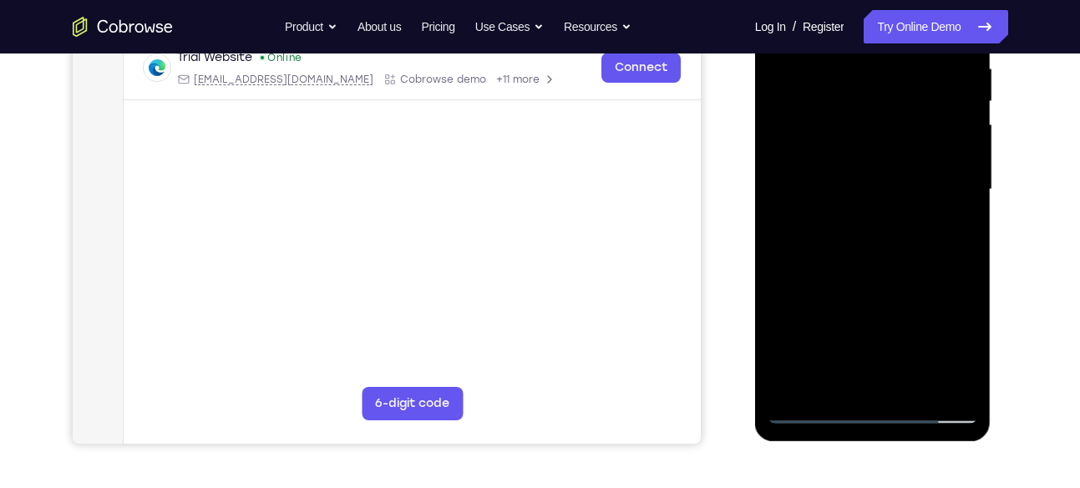
scroll to position [316, 0]
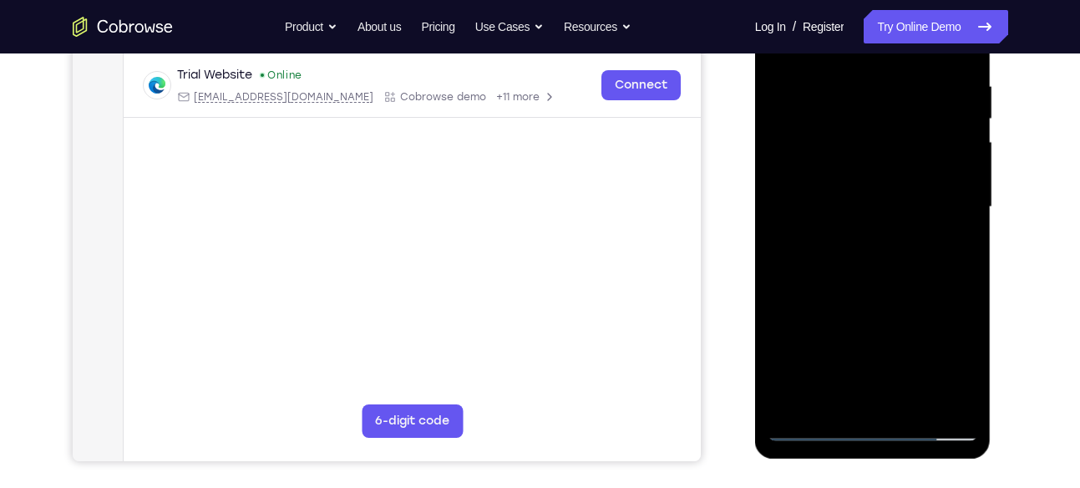
click at [880, 256] on div at bounding box center [873, 207] width 211 height 468
click at [880, 290] on div at bounding box center [873, 207] width 211 height 468
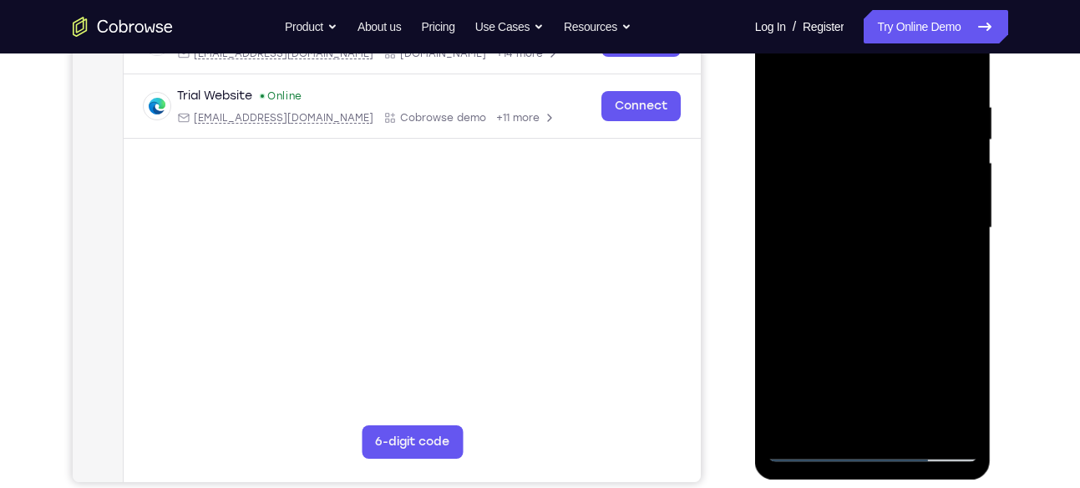
click at [842, 145] on div at bounding box center [873, 228] width 211 height 468
click at [886, 296] on div at bounding box center [873, 228] width 211 height 468
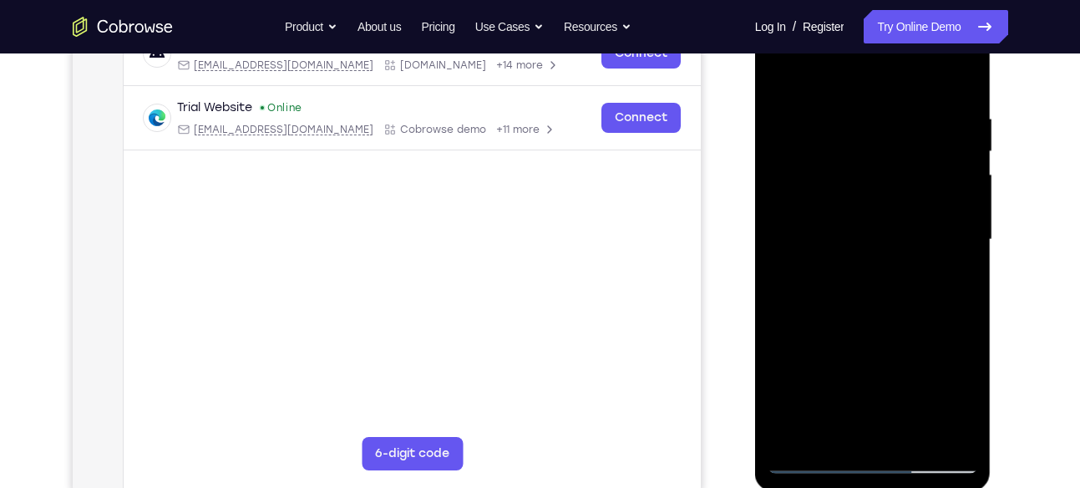
scroll to position [298, 0]
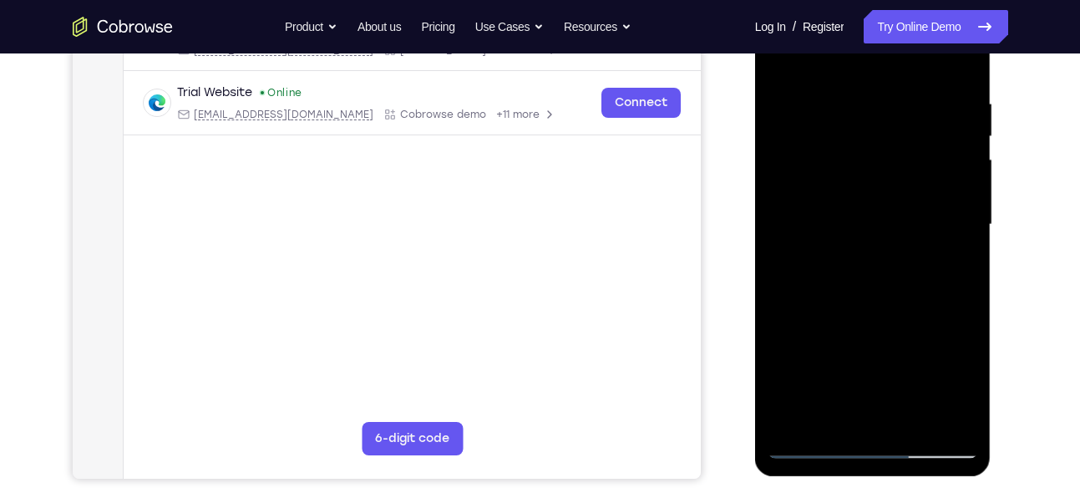
click at [889, 305] on div at bounding box center [873, 225] width 211 height 468
click at [876, 185] on div at bounding box center [873, 225] width 211 height 468
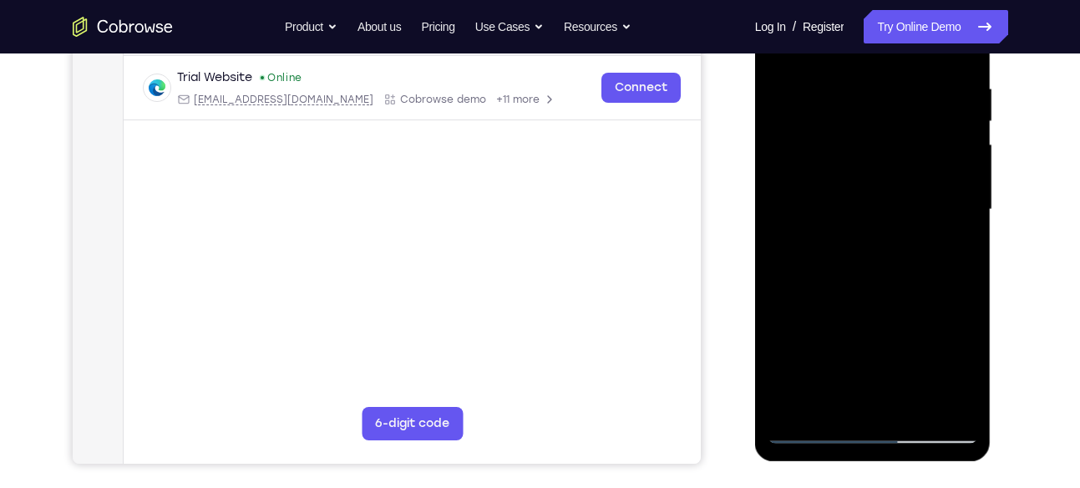
scroll to position [307, 0]
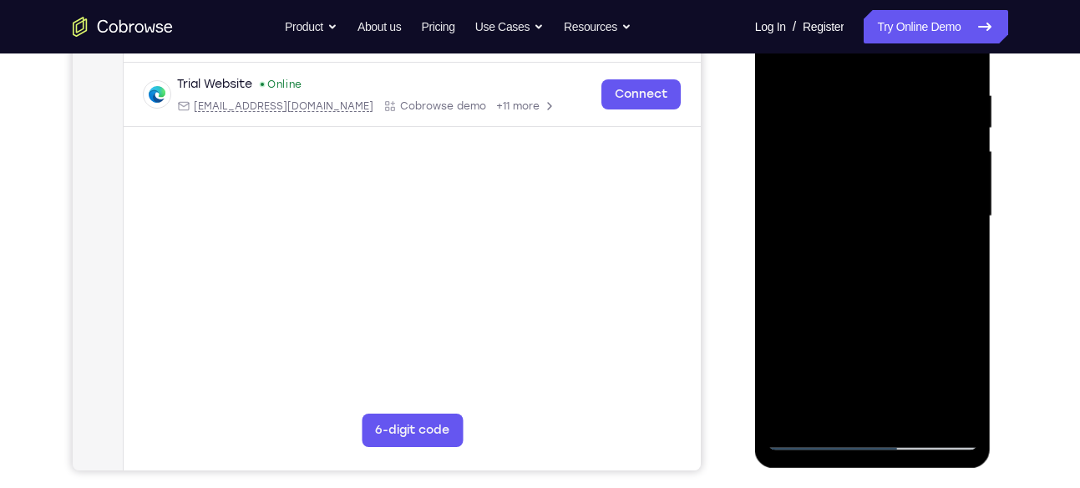
click at [860, 146] on div at bounding box center [873, 216] width 211 height 468
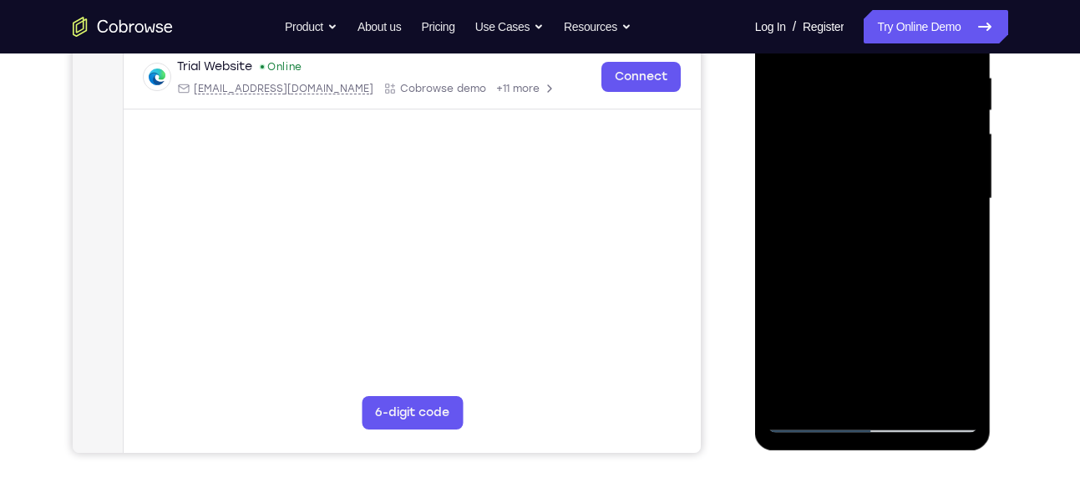
scroll to position [325, 0]
click at [958, 393] on div at bounding box center [873, 198] width 211 height 468
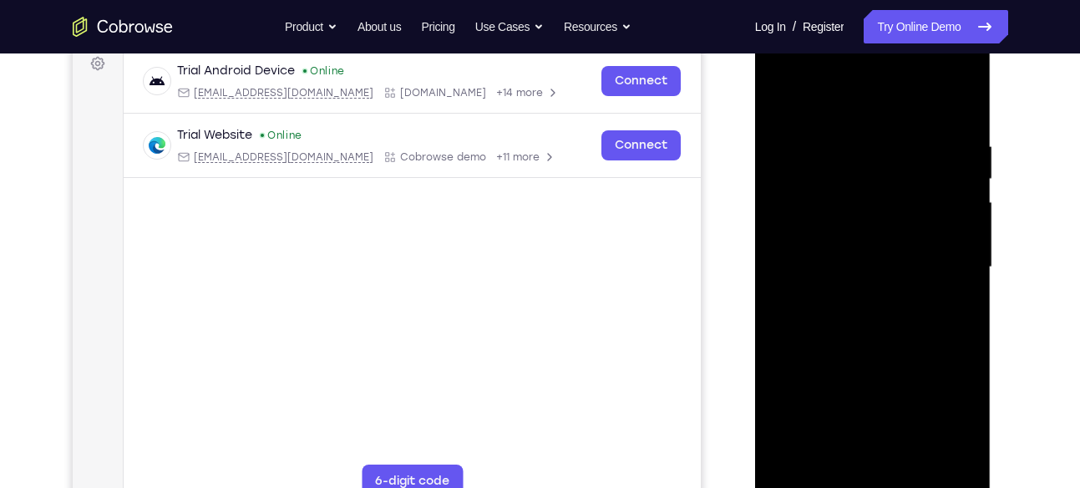
scroll to position [257, 0]
click at [855, 71] on div at bounding box center [873, 267] width 211 height 468
click at [846, 98] on div at bounding box center [873, 267] width 211 height 468
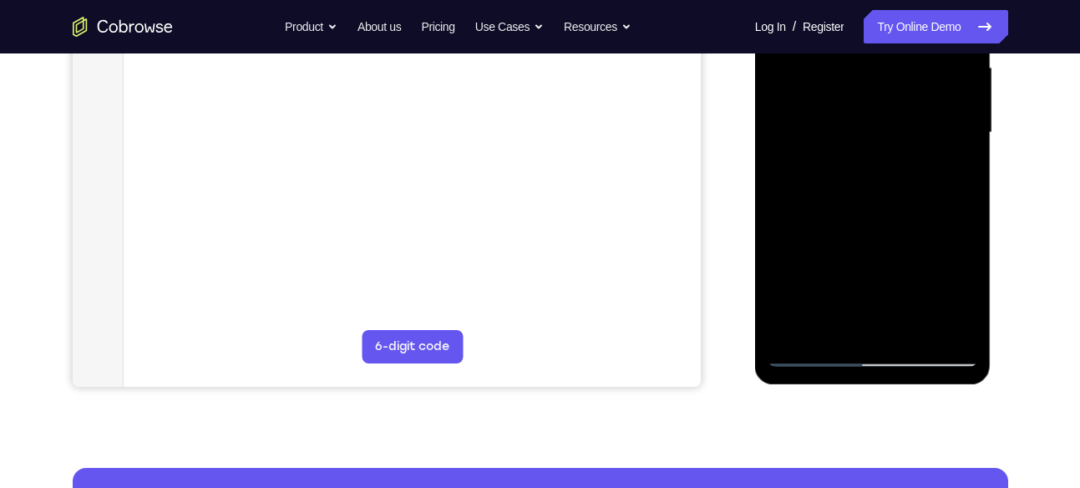
scroll to position [391, 0]
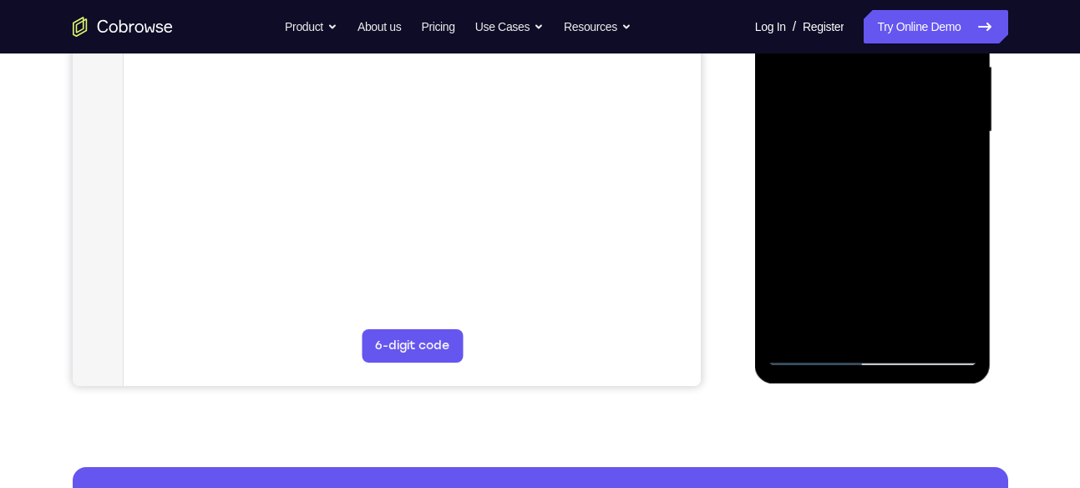
click at [816, 360] on div at bounding box center [873, 132] width 211 height 468
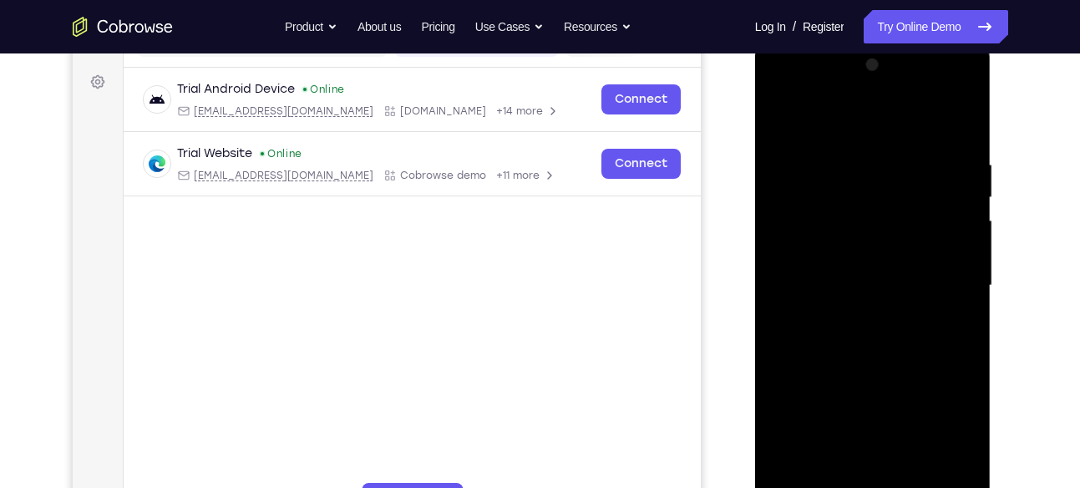
scroll to position [233, 0]
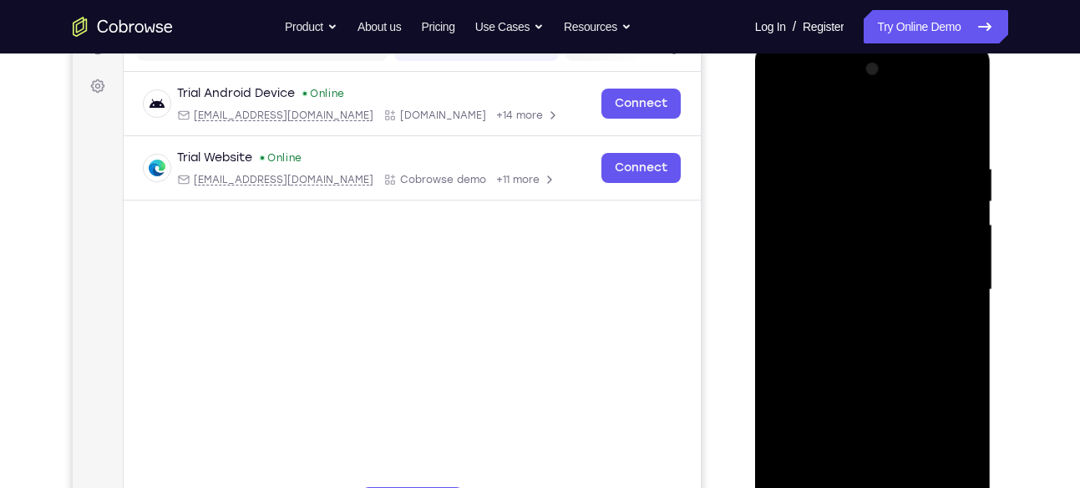
click at [857, 100] on div at bounding box center [873, 290] width 211 height 468
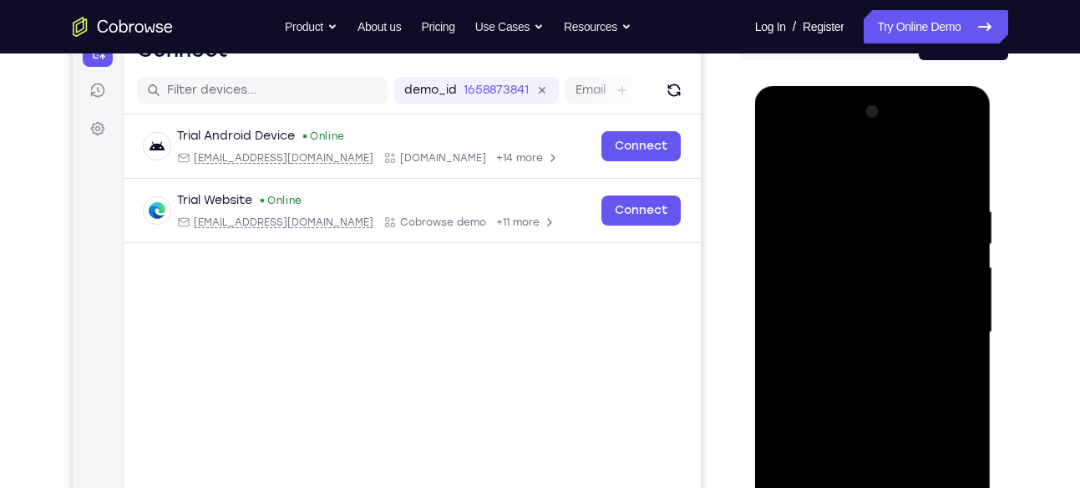
scroll to position [190, 0]
click at [845, 170] on div at bounding box center [873, 333] width 211 height 468
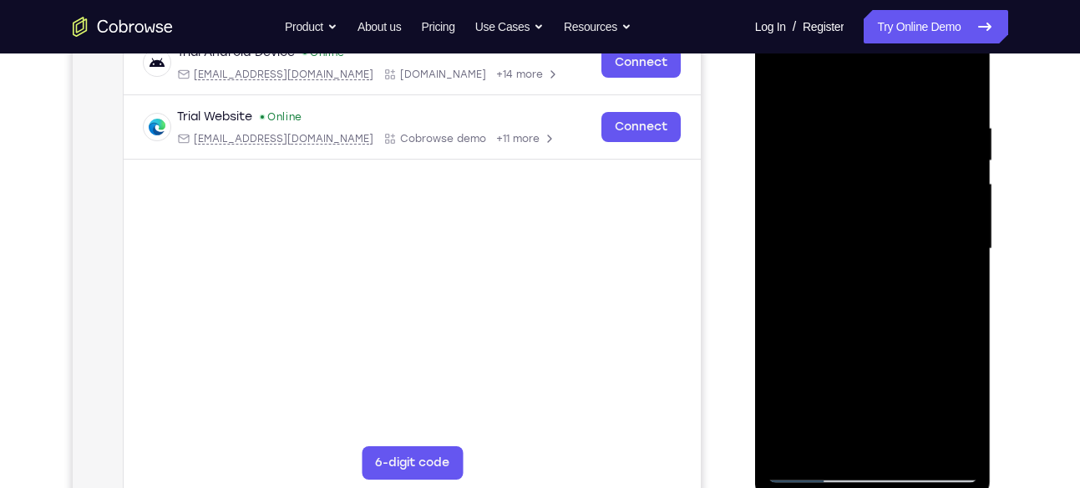
scroll to position [275, 0]
click at [894, 219] on div at bounding box center [873, 248] width 211 height 468
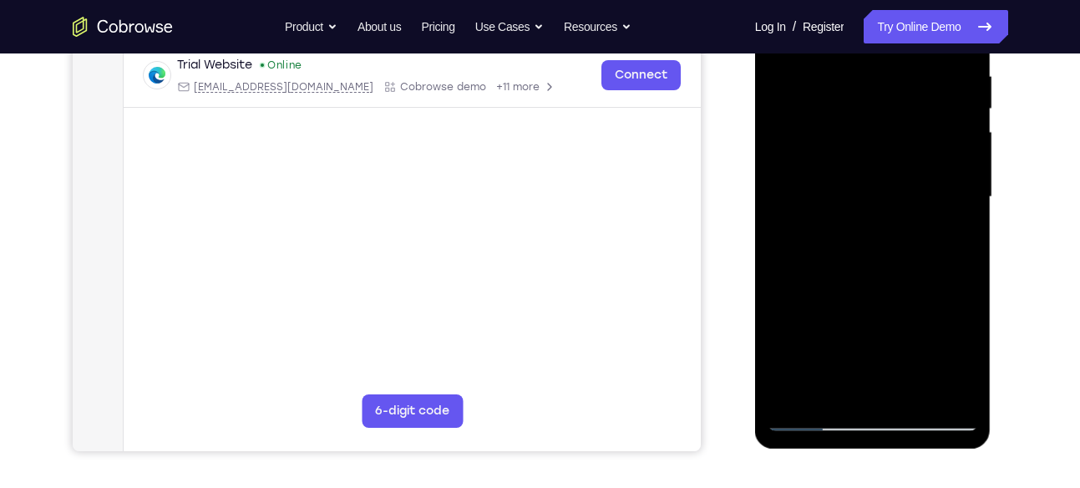
scroll to position [327, 0]
click at [882, 198] on div at bounding box center [873, 196] width 211 height 468
click at [965, 386] on div at bounding box center [873, 196] width 211 height 468
drag, startPoint x: 955, startPoint y: 175, endPoint x: 940, endPoint y: 123, distance: 53.9
click at [940, 123] on div at bounding box center [873, 196] width 211 height 468
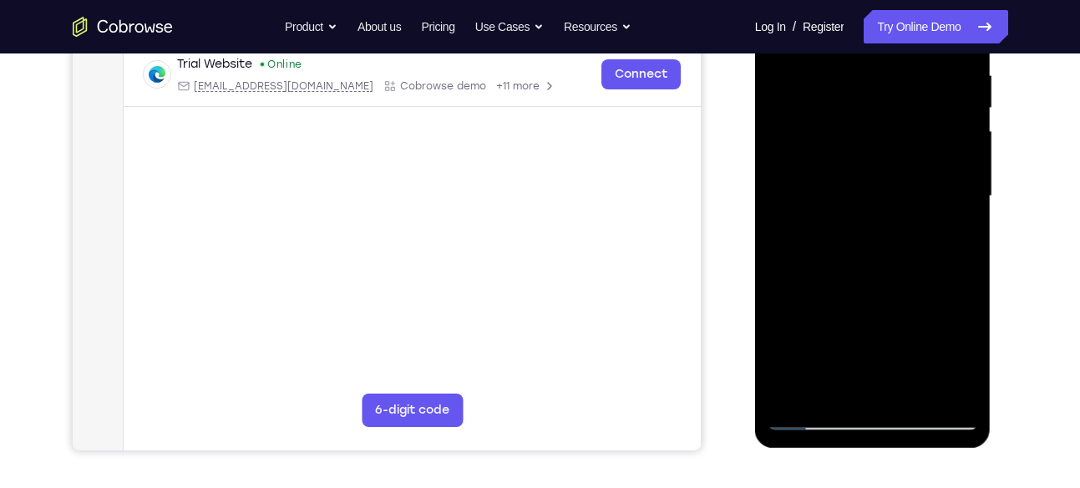
drag, startPoint x: 943, startPoint y: 155, endPoint x: 939, endPoint y: 107, distance: 48.6
click at [939, 107] on div at bounding box center [873, 196] width 211 height 468
click at [894, 190] on div at bounding box center [873, 196] width 211 height 468
click at [888, 167] on div at bounding box center [873, 196] width 211 height 468
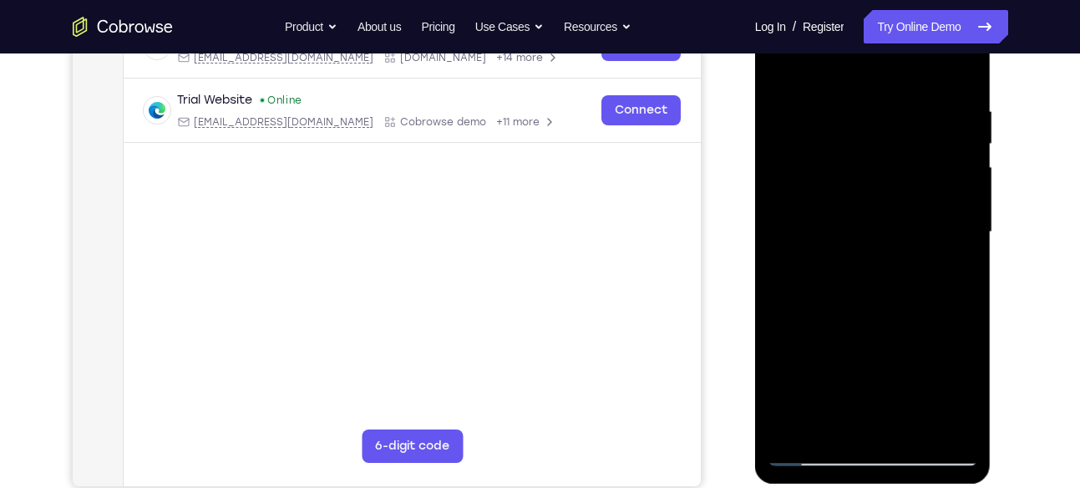
scroll to position [289, 0]
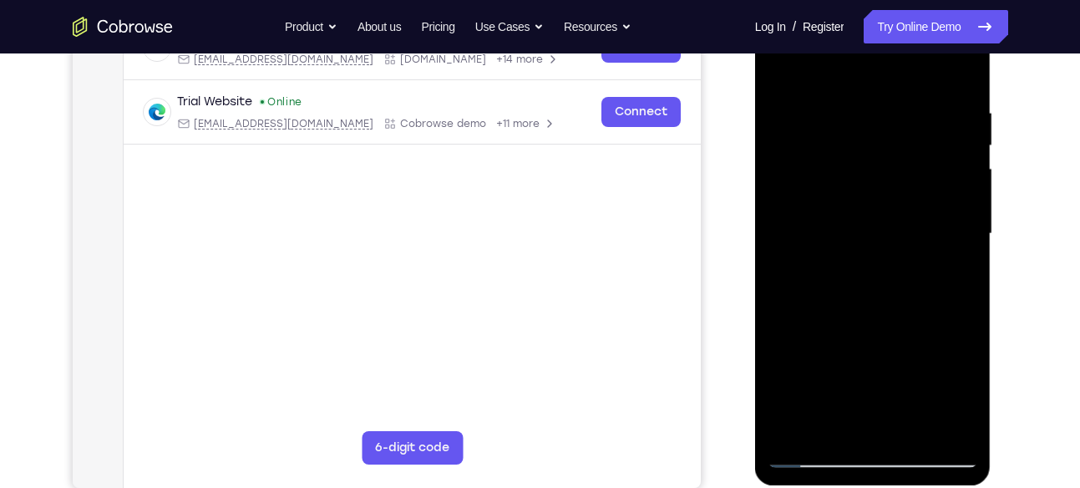
click at [897, 235] on div at bounding box center [873, 234] width 211 height 468
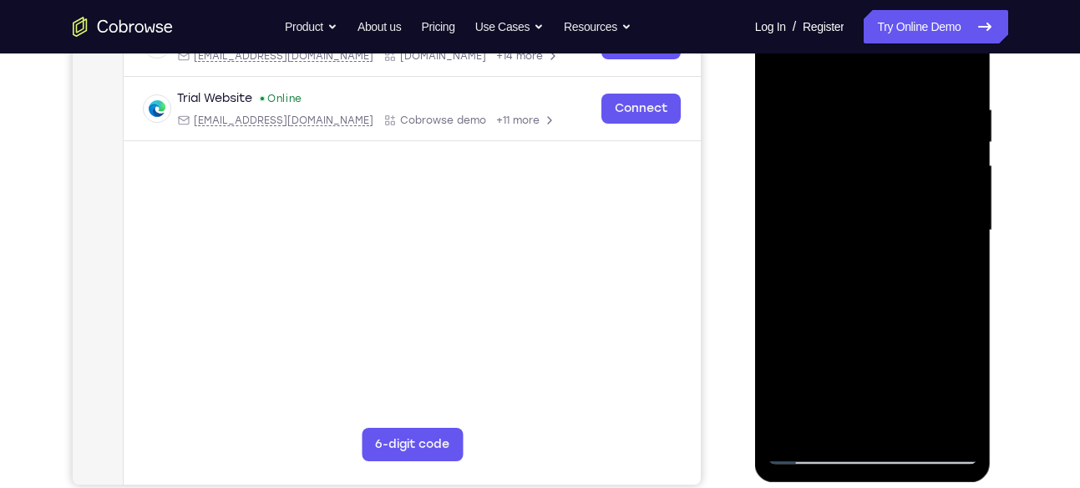
click at [855, 262] on div at bounding box center [873, 231] width 211 height 468
click at [856, 210] on div at bounding box center [873, 231] width 211 height 468
click at [877, 197] on div at bounding box center [873, 231] width 211 height 468
click at [869, 237] on div at bounding box center [873, 231] width 211 height 468
click at [882, 275] on div at bounding box center [873, 231] width 211 height 468
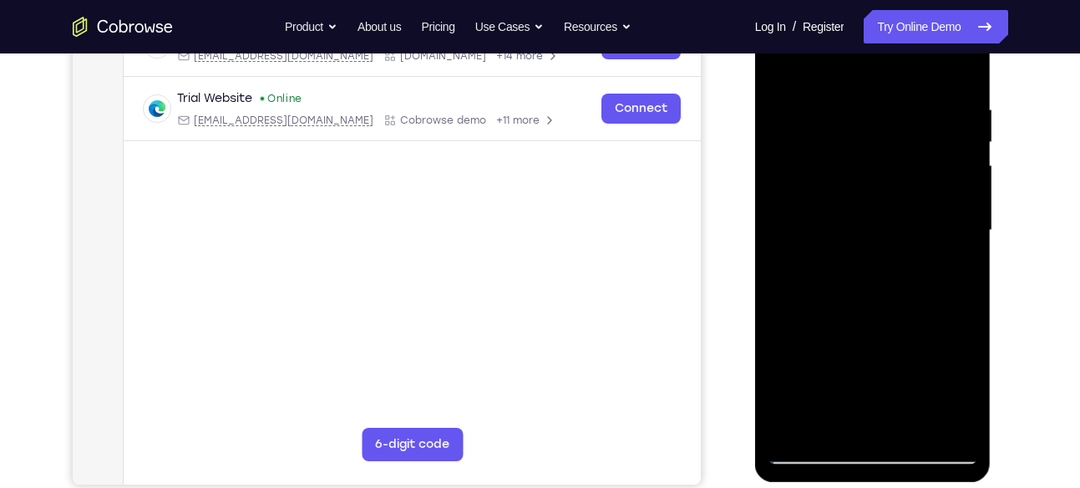
click at [954, 248] on div at bounding box center [873, 231] width 211 height 468
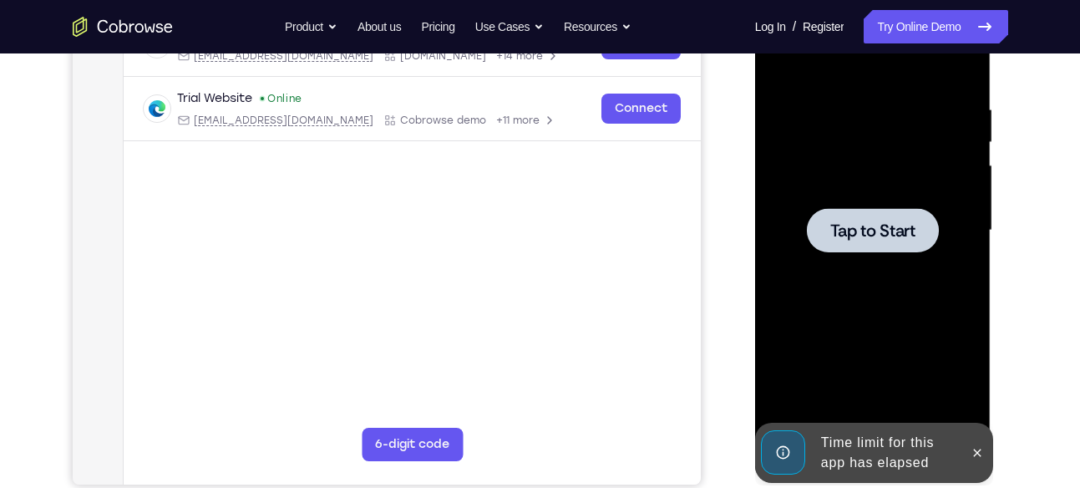
click at [903, 226] on span "Tap to Start" at bounding box center [873, 230] width 85 height 17
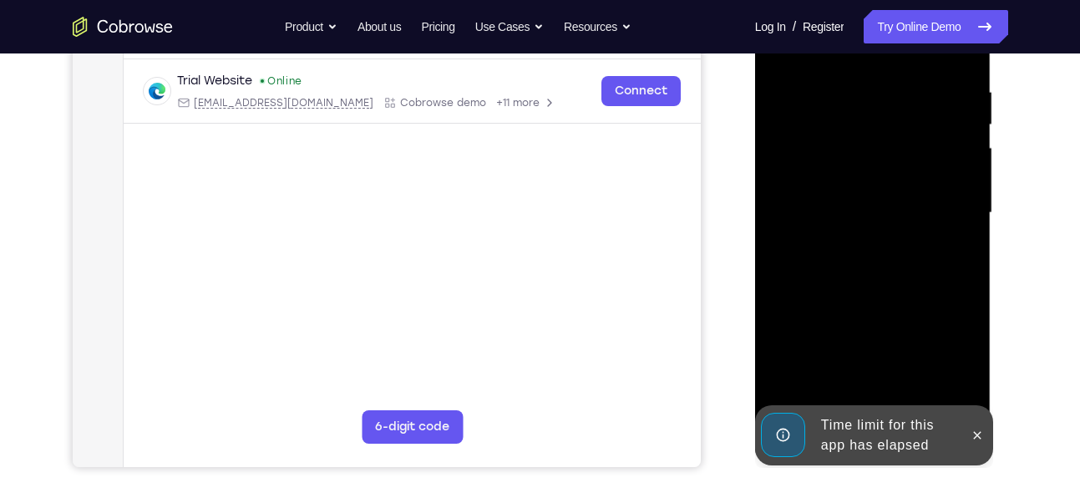
scroll to position [311, 0]
click at [976, 436] on icon at bounding box center [978, 434] width 8 height 8
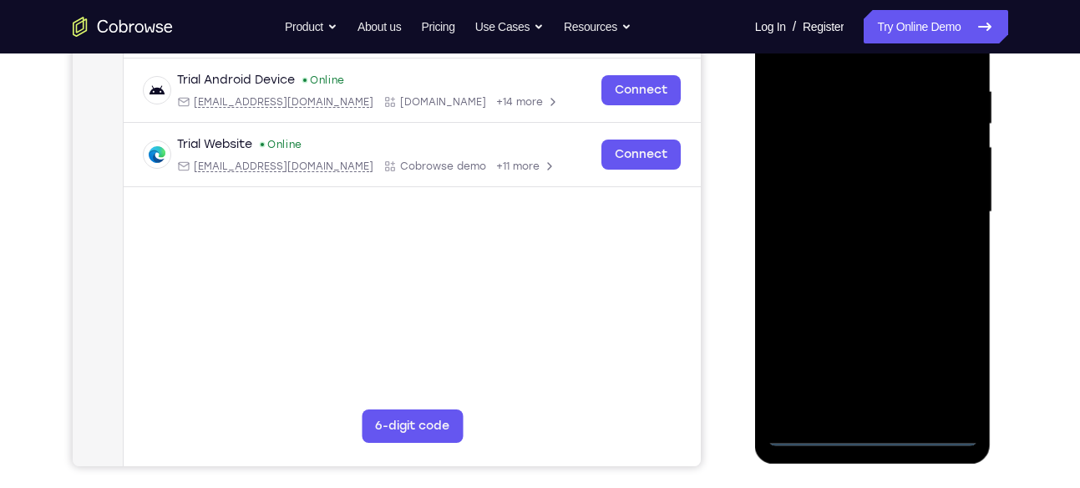
click at [872, 440] on div at bounding box center [873, 212] width 211 height 468
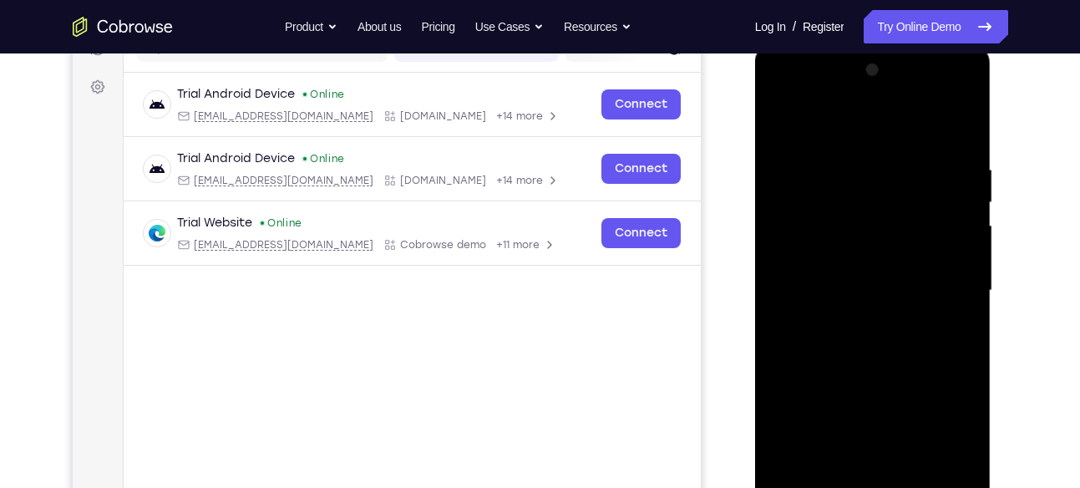
scroll to position [226, 0]
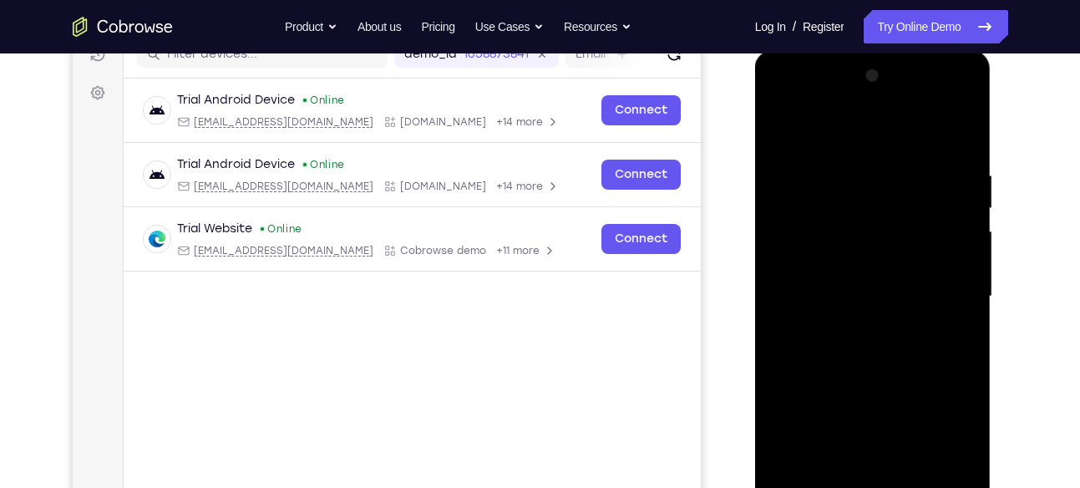
click at [948, 440] on div at bounding box center [873, 297] width 211 height 468
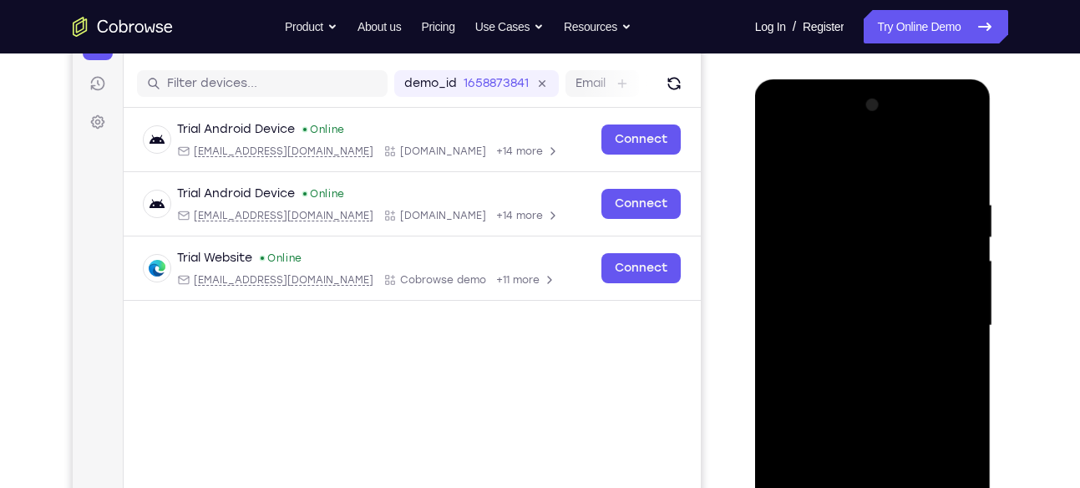
scroll to position [194, 0]
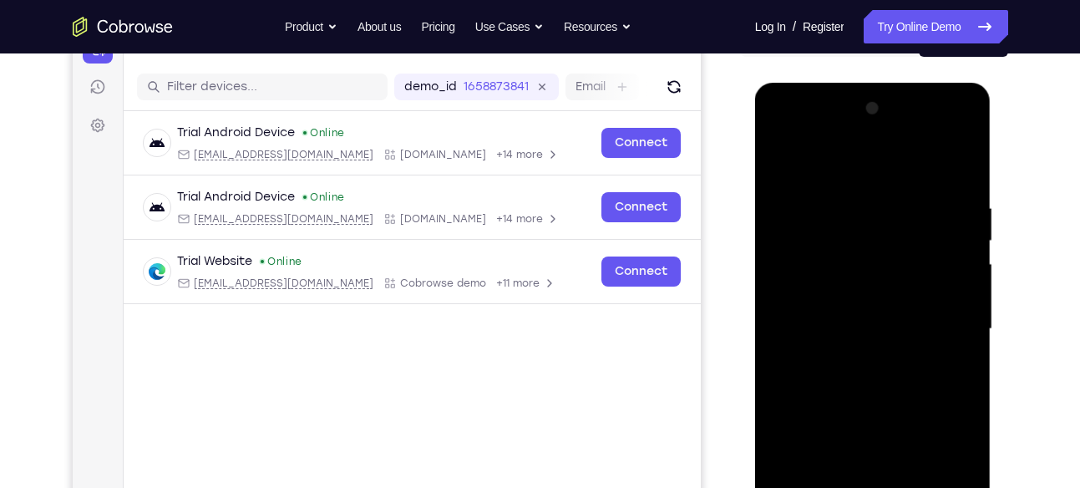
click at [792, 134] on div at bounding box center [873, 329] width 211 height 468
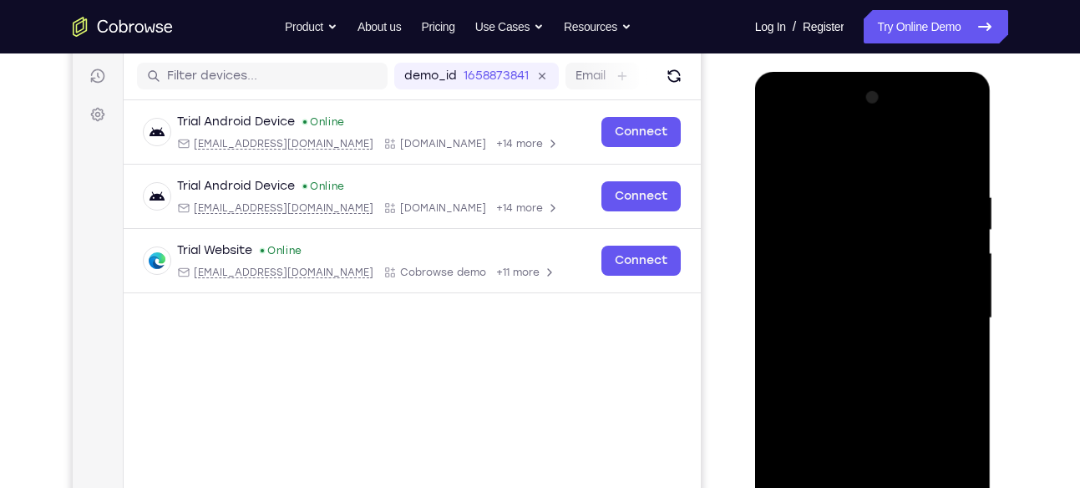
scroll to position [207, 0]
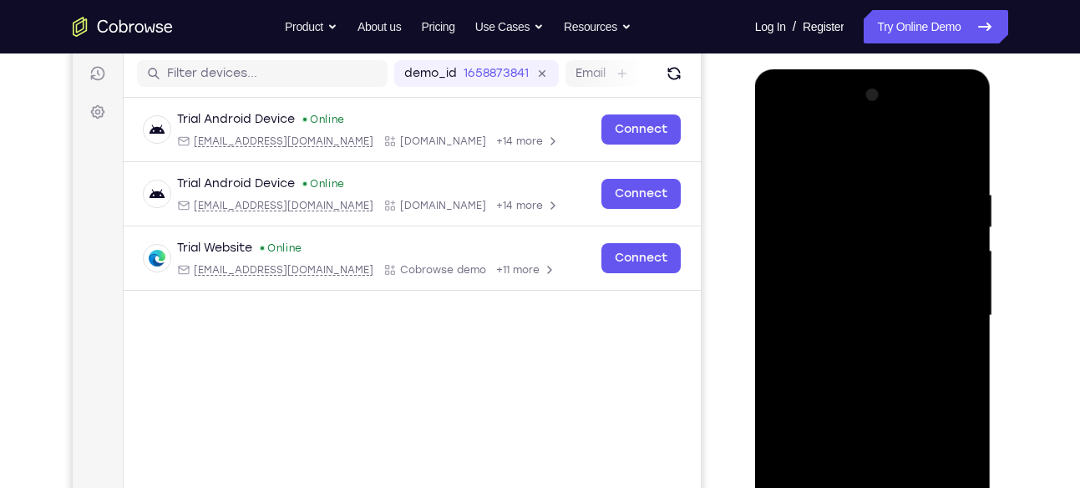
click at [807, 261] on div at bounding box center [873, 316] width 211 height 468
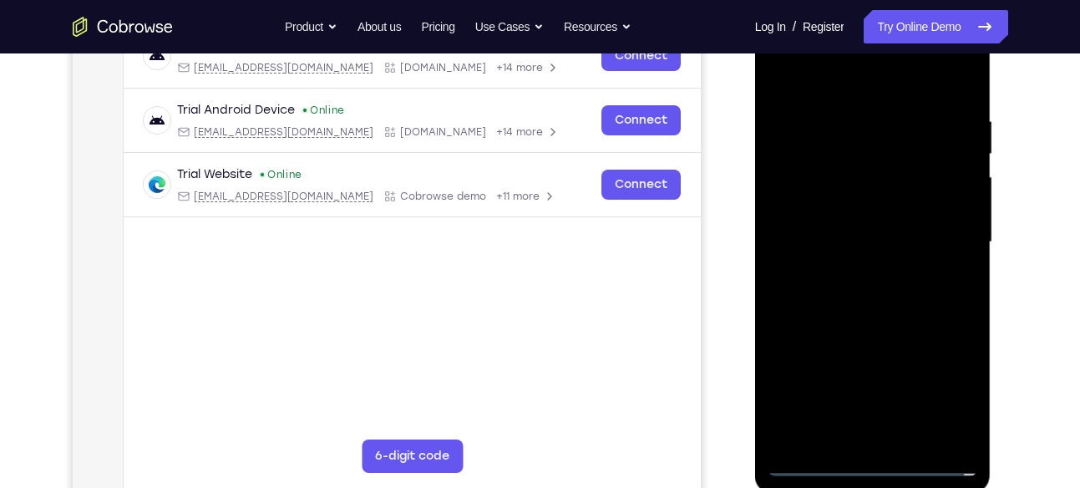
scroll to position [282, 0]
click at [851, 246] on div at bounding box center [873, 242] width 211 height 468
click at [824, 228] on div at bounding box center [873, 242] width 211 height 468
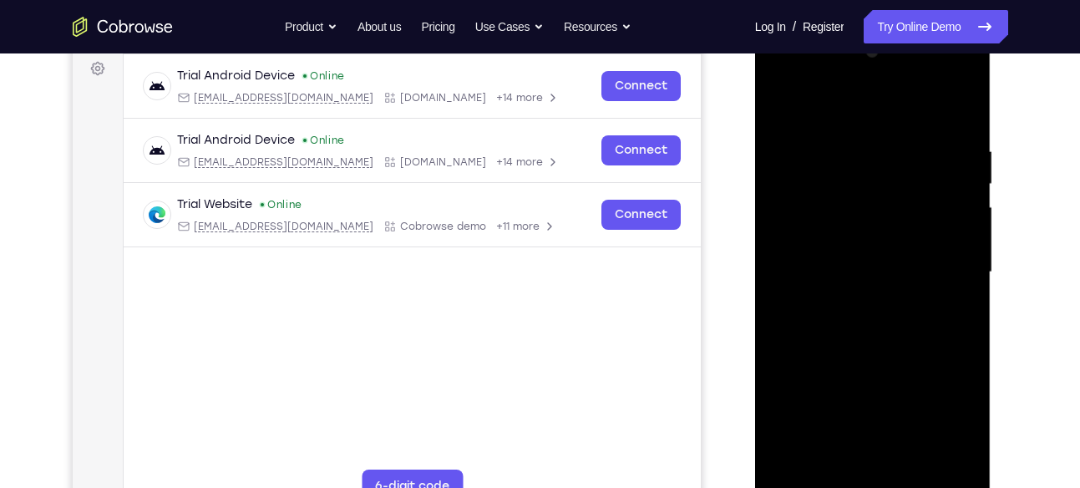
scroll to position [250, 0]
click at [892, 291] on div at bounding box center [873, 273] width 211 height 468
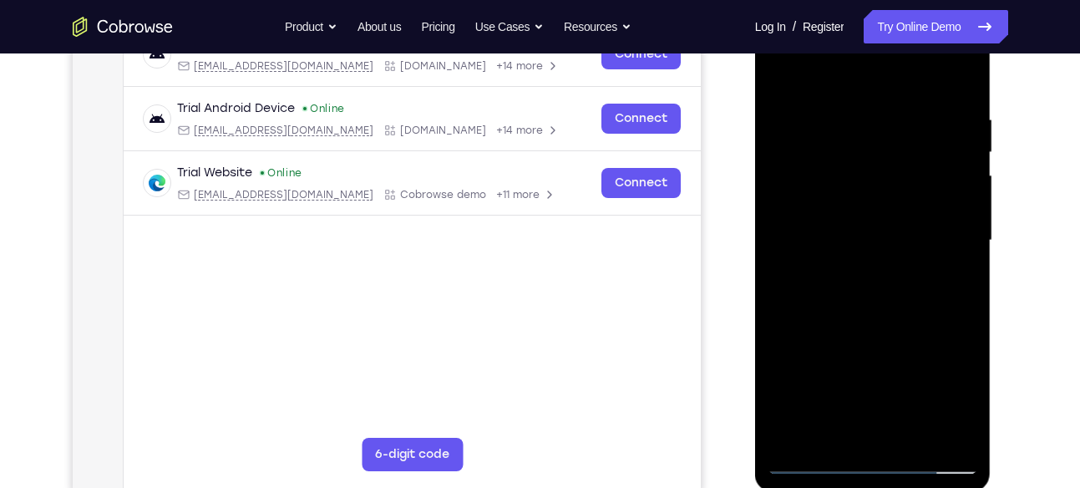
scroll to position [283, 0]
click at [887, 321] on div at bounding box center [873, 240] width 211 height 468
click at [914, 205] on div at bounding box center [873, 240] width 211 height 468
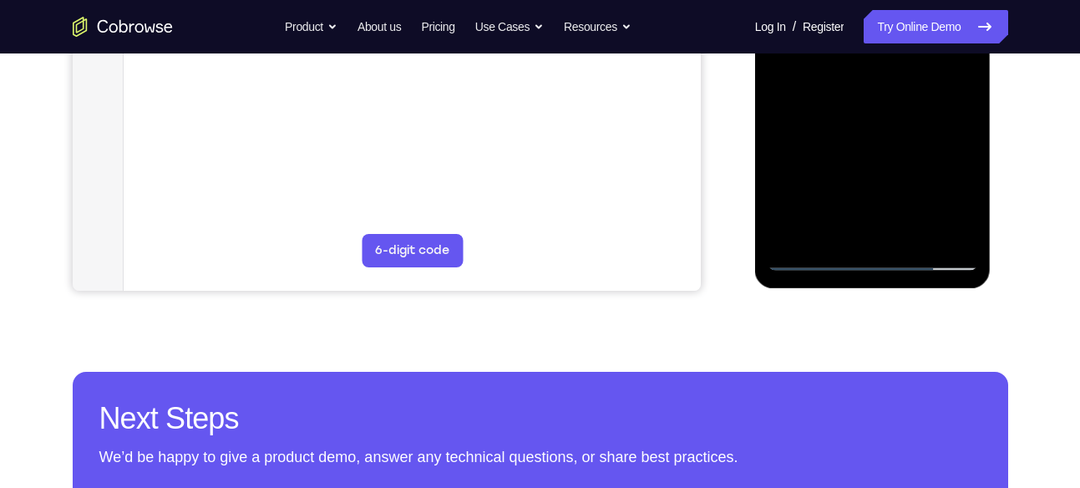
scroll to position [487, 0]
drag, startPoint x: 874, startPoint y: 217, endPoint x: 851, endPoint y: 83, distance: 136.4
click at [851, 83] on div at bounding box center [873, 36] width 211 height 468
click at [887, 224] on div at bounding box center [873, 36] width 211 height 468
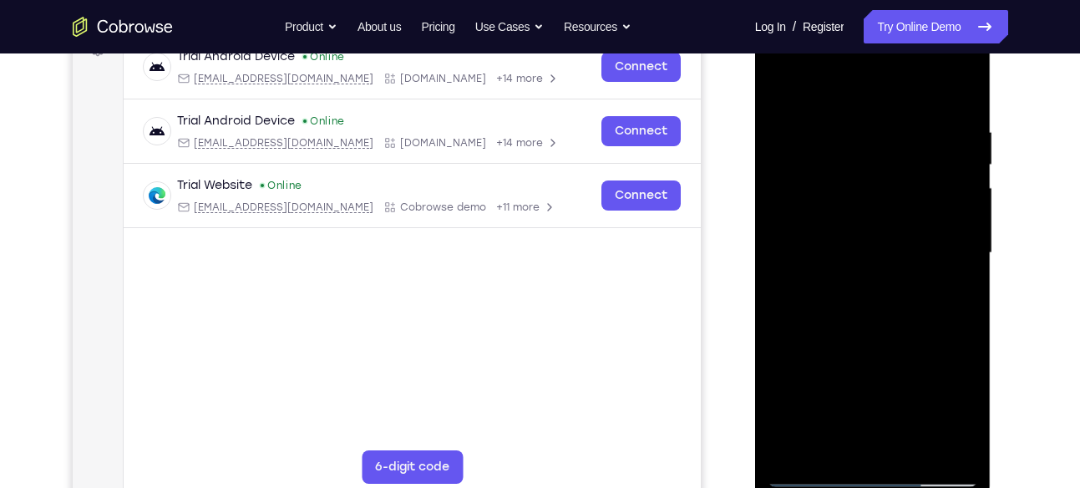
scroll to position [278, 0]
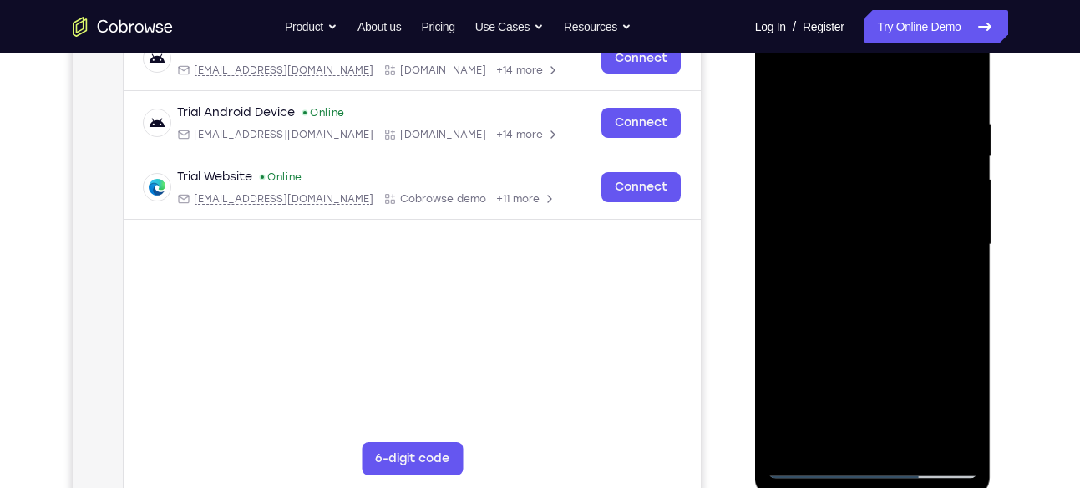
click at [830, 216] on div at bounding box center [873, 245] width 211 height 468
click at [865, 289] on div at bounding box center [873, 245] width 211 height 468
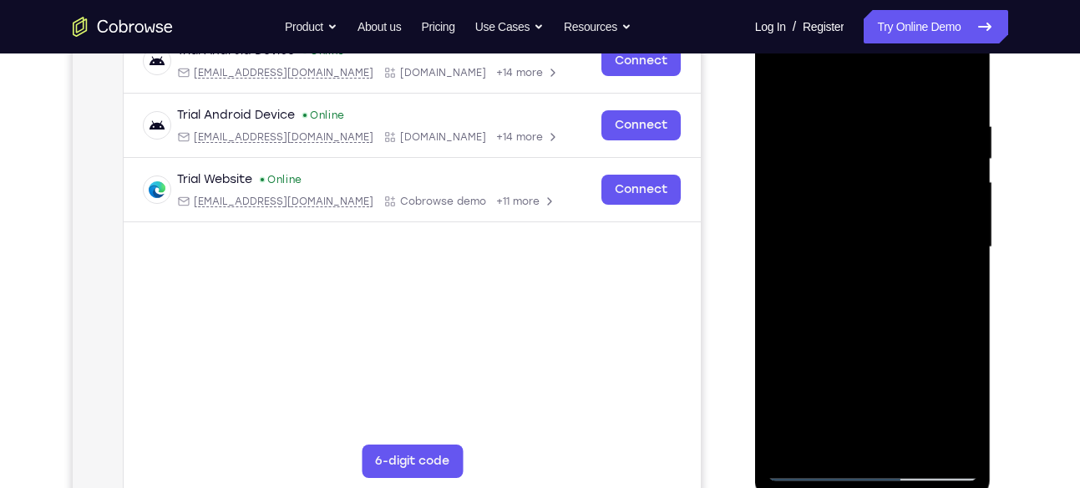
scroll to position [277, 0]
drag, startPoint x: 921, startPoint y: 366, endPoint x: 907, endPoint y: 236, distance: 130.3
click at [907, 236] on div at bounding box center [873, 247] width 211 height 468
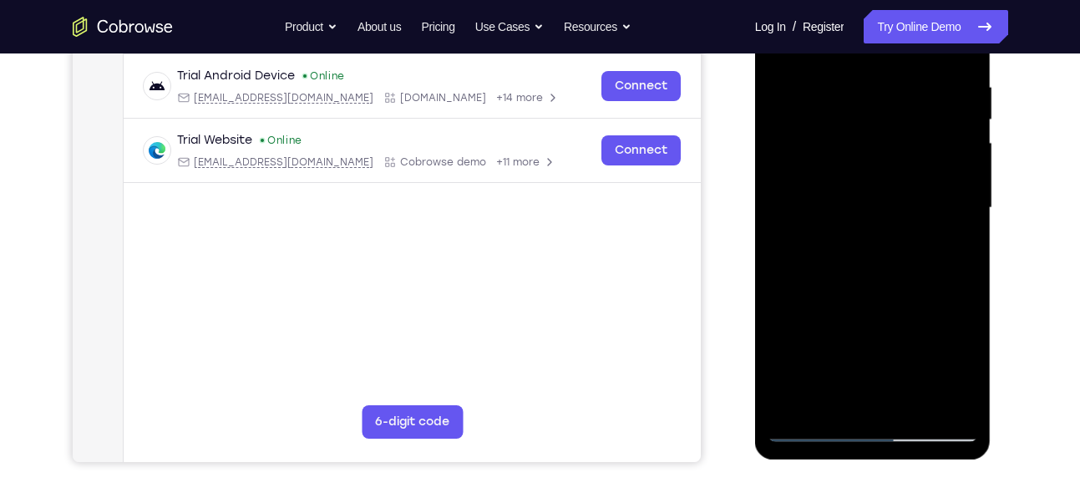
scroll to position [302, 0]
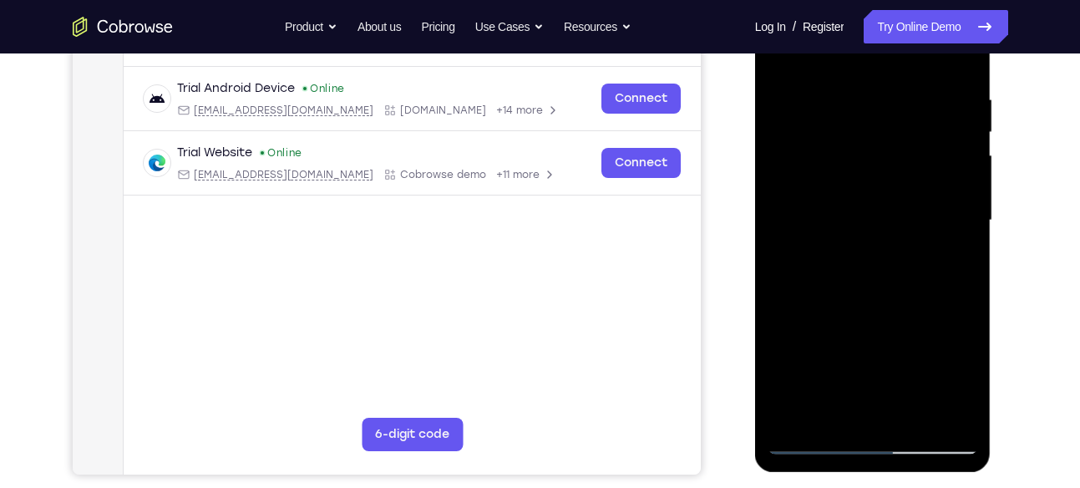
drag, startPoint x: 927, startPoint y: 331, endPoint x: 888, endPoint y: 155, distance: 179.8
click at [888, 155] on div at bounding box center [873, 221] width 211 height 468
drag, startPoint x: 902, startPoint y: 283, endPoint x: 882, endPoint y: 92, distance: 192.5
click at [882, 92] on div at bounding box center [873, 221] width 211 height 468
drag, startPoint x: 902, startPoint y: 242, endPoint x: 886, endPoint y: 90, distance: 153.0
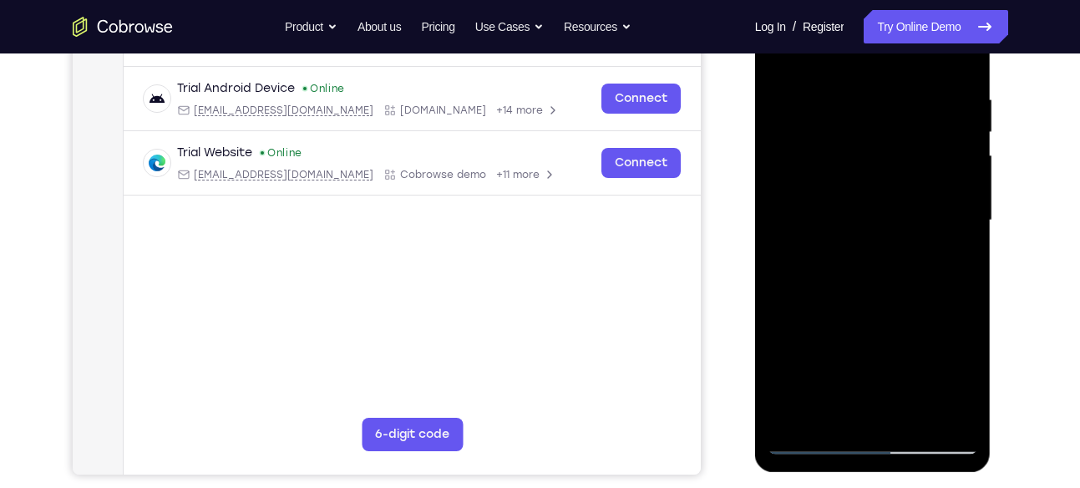
click at [886, 90] on div at bounding box center [873, 221] width 211 height 468
drag, startPoint x: 895, startPoint y: 188, endPoint x: 905, endPoint y: 476, distance: 288.4
click at [905, 475] on html "Online web based iOS Simulators and Android Emulators. Run iPhone, iPad, Mobile…" at bounding box center [874, 224] width 238 height 501
drag, startPoint x: 916, startPoint y: 126, endPoint x: 896, endPoint y: 348, distance: 222.3
click at [896, 348] on div at bounding box center [873, 221] width 211 height 468
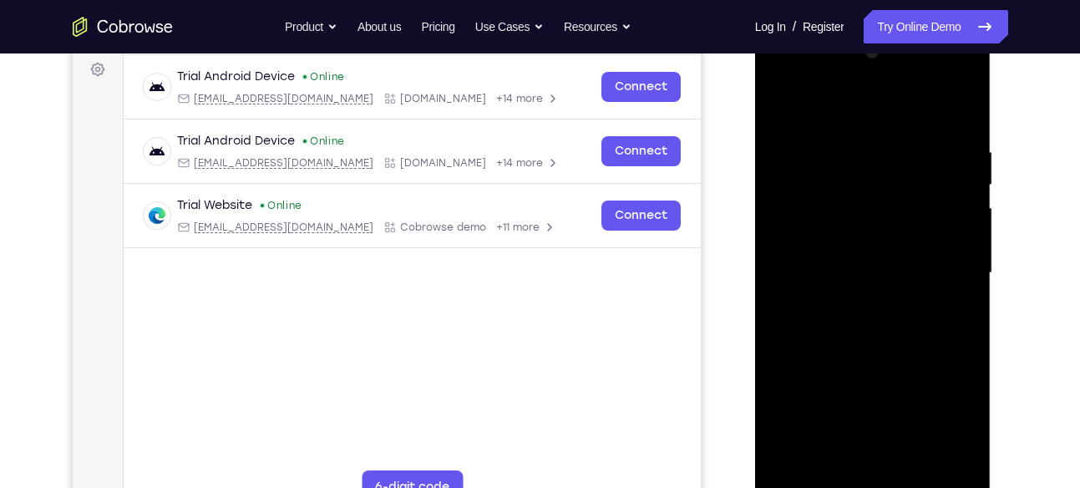
scroll to position [244, 0]
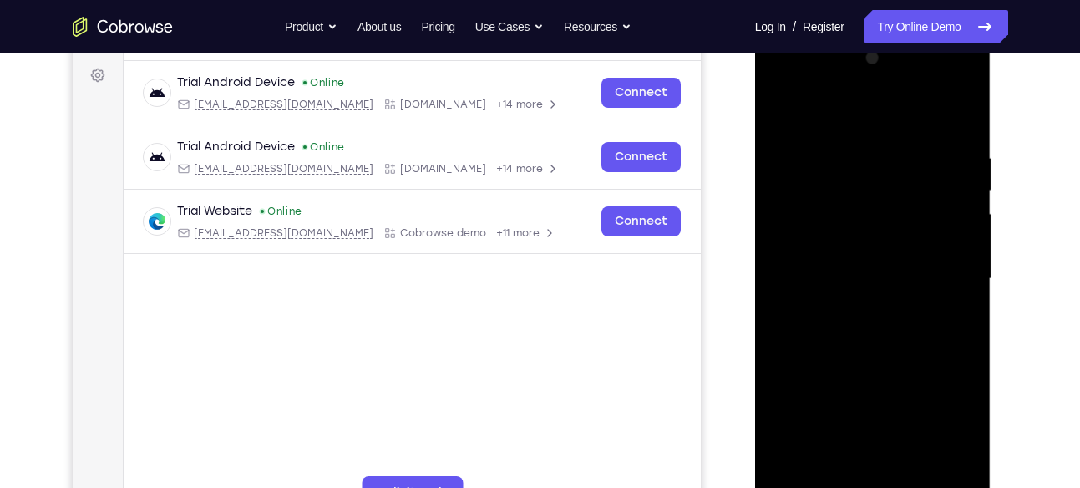
drag, startPoint x: 918, startPoint y: 199, endPoint x: 920, endPoint y: 422, distance: 223.1
click at [920, 422] on div at bounding box center [873, 279] width 211 height 468
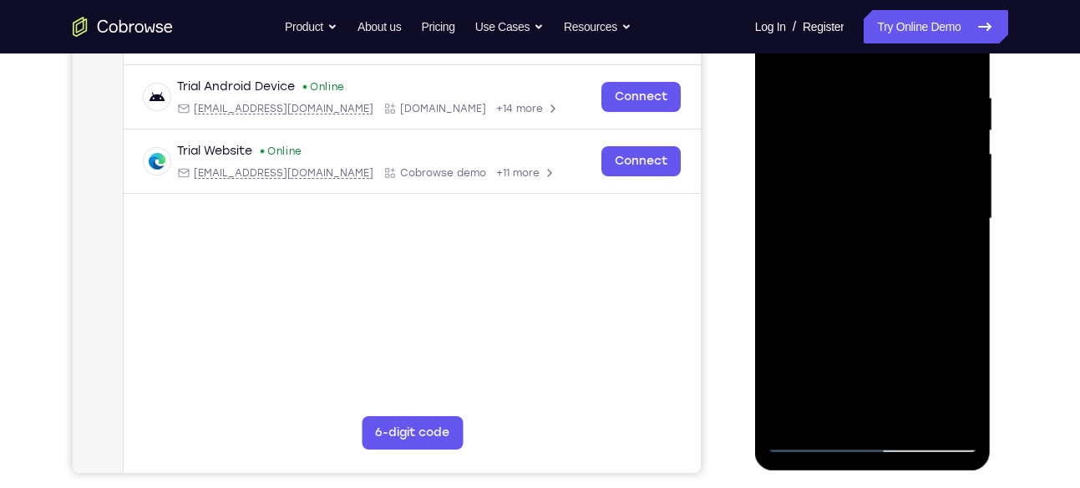
scroll to position [283, 0]
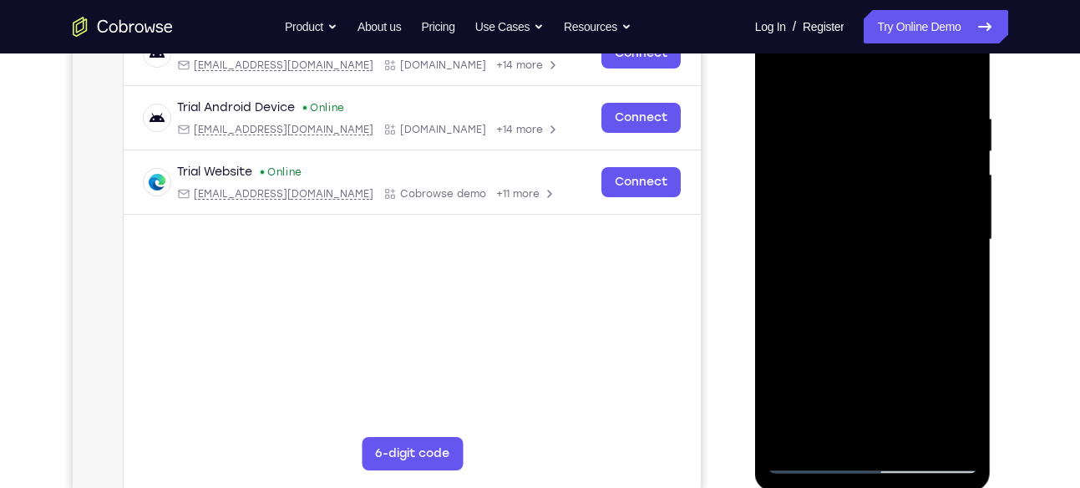
drag, startPoint x: 925, startPoint y: 183, endPoint x: 901, endPoint y: 439, distance: 257.7
click at [901, 439] on div at bounding box center [873, 240] width 211 height 468
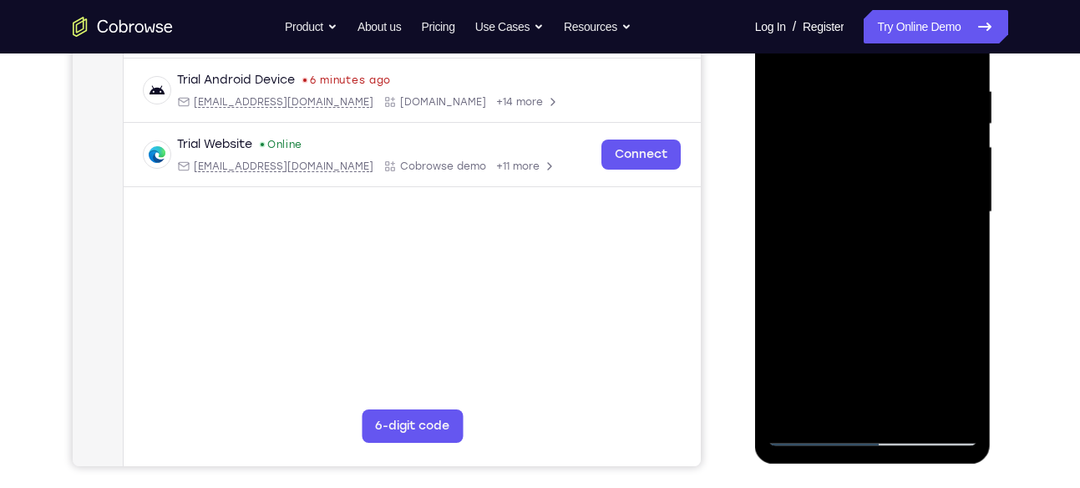
scroll to position [312, 0]
drag, startPoint x: 901, startPoint y: 135, endPoint x: 890, endPoint y: 417, distance: 281.8
click at [890, 417] on div at bounding box center [873, 211] width 211 height 468
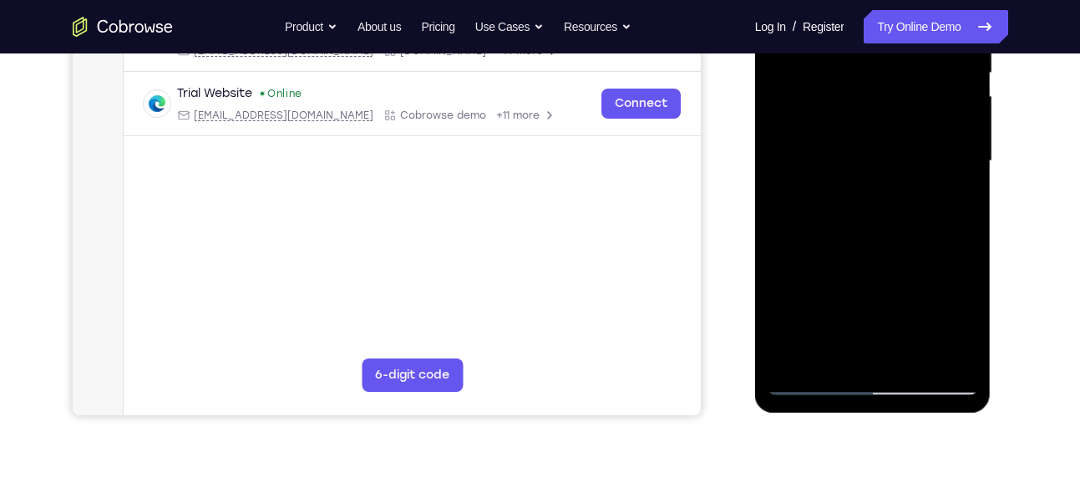
scroll to position [359, 0]
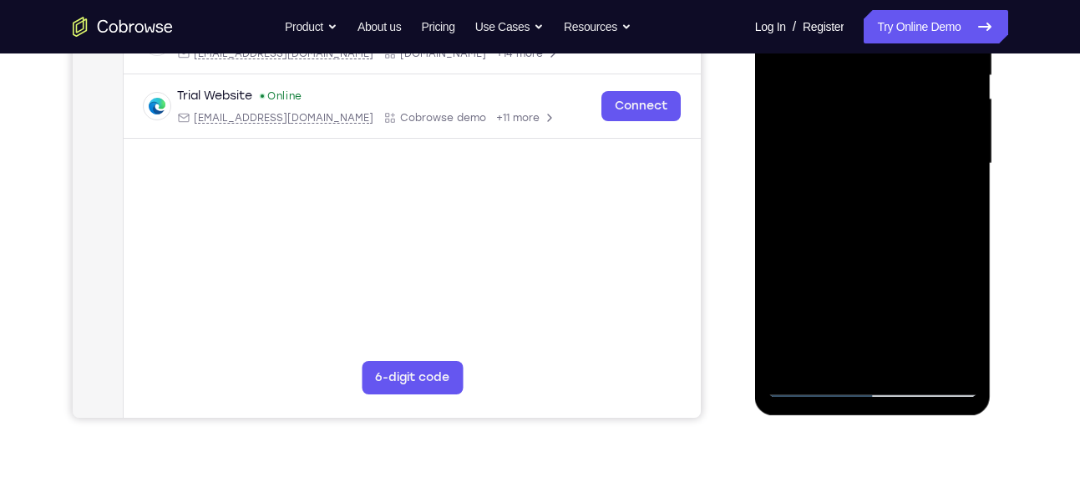
drag, startPoint x: 917, startPoint y: 148, endPoint x: 917, endPoint y: 407, distance: 259.0
click at [917, 407] on div at bounding box center [873, 166] width 236 height 498
drag, startPoint x: 898, startPoint y: 129, endPoint x: 911, endPoint y: 434, distance: 305.2
click at [911, 419] on html "Online web based iOS Simulators and Android Emulators. Run iPhone, iPad, Mobile…" at bounding box center [874, 167] width 238 height 501
drag, startPoint x: 886, startPoint y: 146, endPoint x: 886, endPoint y: 434, distance: 287.4
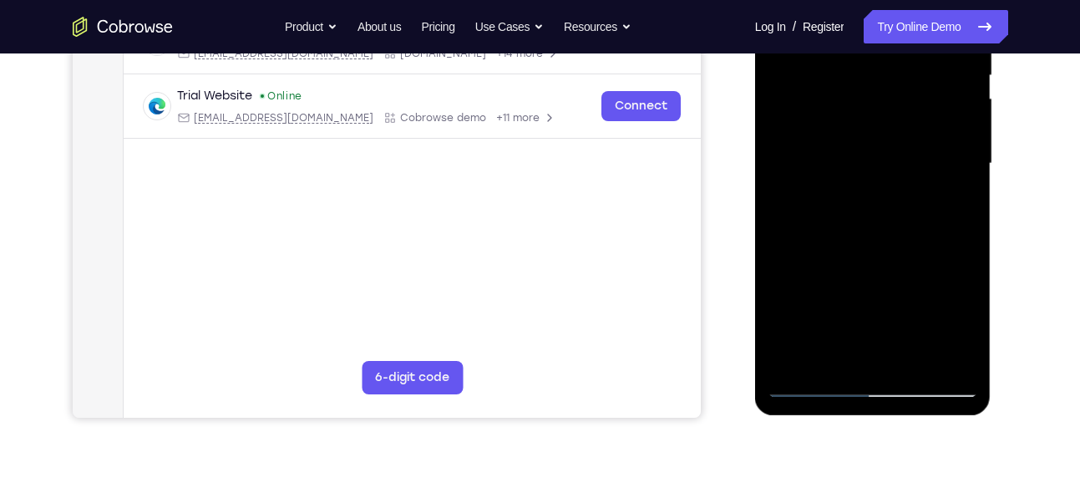
click at [886, 419] on html "Online web based iOS Simulators and Android Emulators. Run iPhone, iPad, Mobile…" at bounding box center [874, 167] width 238 height 501
drag, startPoint x: 894, startPoint y: 247, endPoint x: 895, endPoint y: 434, distance: 186.3
click at [895, 419] on html "Online web based iOS Simulators and Android Emulators. Run iPhone, iPad, Mobile…" at bounding box center [874, 167] width 238 height 501
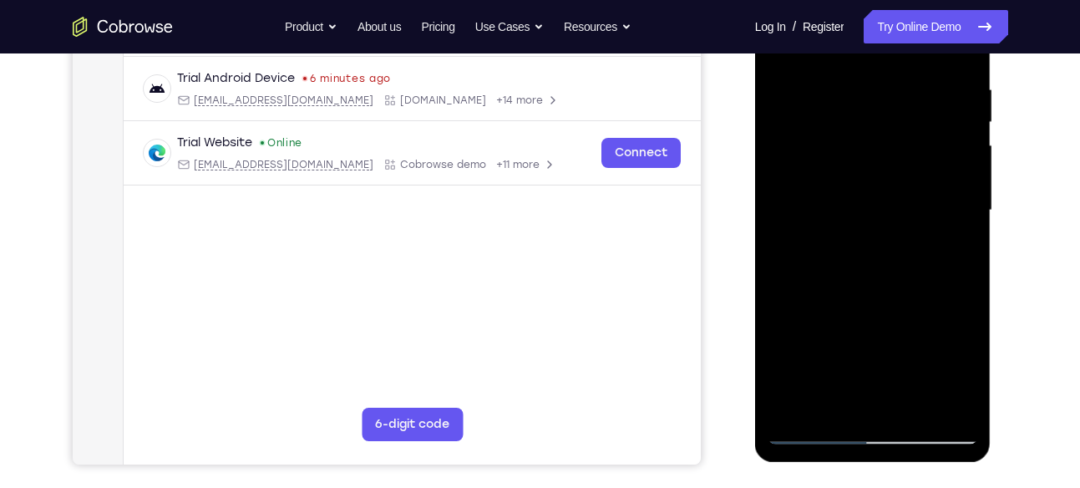
scroll to position [312, 0]
drag, startPoint x: 930, startPoint y: 170, endPoint x: 928, endPoint y: 434, distance: 264.0
click at [928, 434] on div at bounding box center [873, 211] width 211 height 468
drag, startPoint x: 921, startPoint y: 172, endPoint x: 898, endPoint y: 434, distance: 262.5
click at [898, 434] on div at bounding box center [873, 211] width 211 height 468
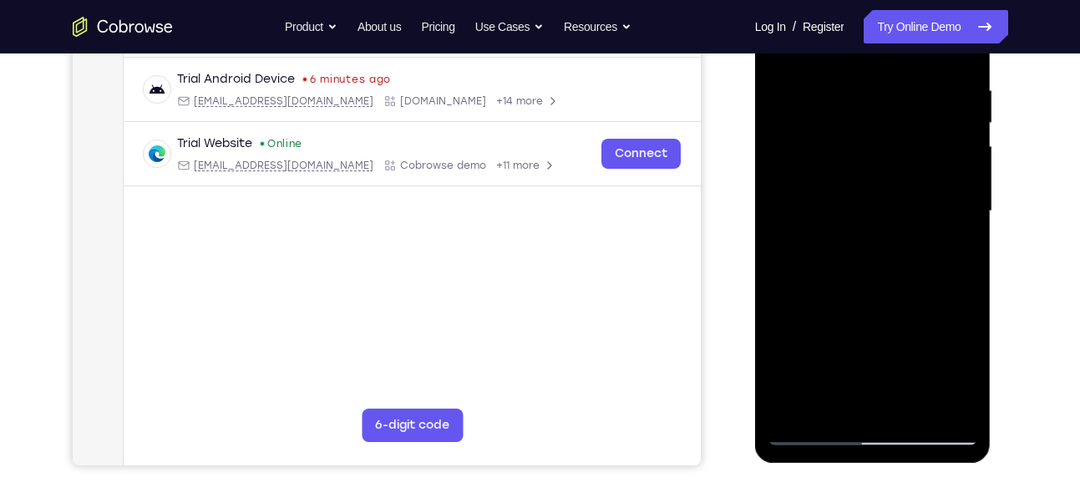
drag, startPoint x: 925, startPoint y: 135, endPoint x: 880, endPoint y: 434, distance: 301.7
click at [880, 434] on div at bounding box center [873, 211] width 211 height 468
drag, startPoint x: 945, startPoint y: 199, endPoint x: 932, endPoint y: 434, distance: 235.1
click at [932, 434] on div at bounding box center [873, 211] width 211 height 468
drag, startPoint x: 912, startPoint y: 147, endPoint x: 895, endPoint y: 434, distance: 287.1
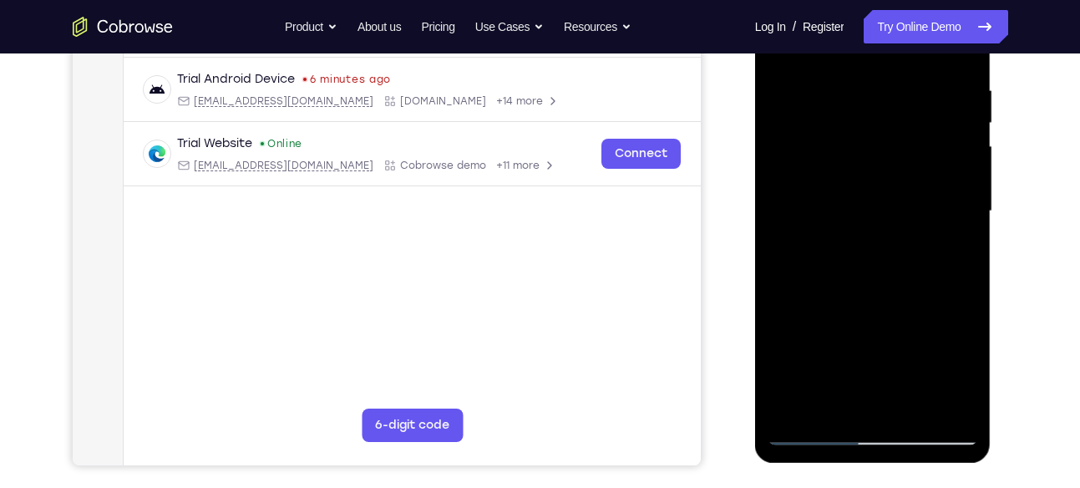
click at [895, 434] on div at bounding box center [873, 211] width 211 height 468
drag, startPoint x: 876, startPoint y: 115, endPoint x: 899, endPoint y: 434, distance: 319.2
click at [899, 434] on div at bounding box center [873, 211] width 211 height 468
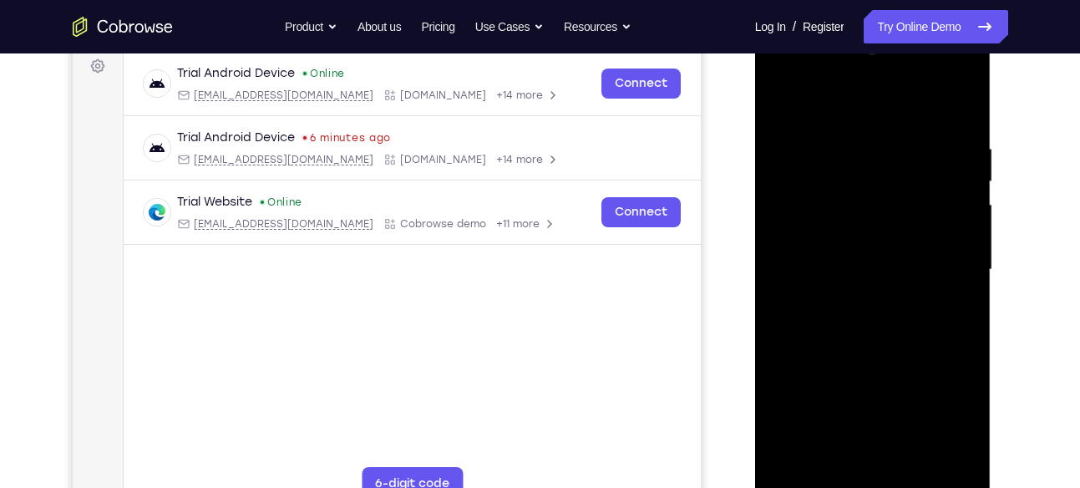
scroll to position [252, 0]
drag, startPoint x: 908, startPoint y: 110, endPoint x: 899, endPoint y: 416, distance: 305.9
click at [899, 416] on div at bounding box center [873, 271] width 211 height 468
click at [896, 124] on div at bounding box center [873, 271] width 211 height 468
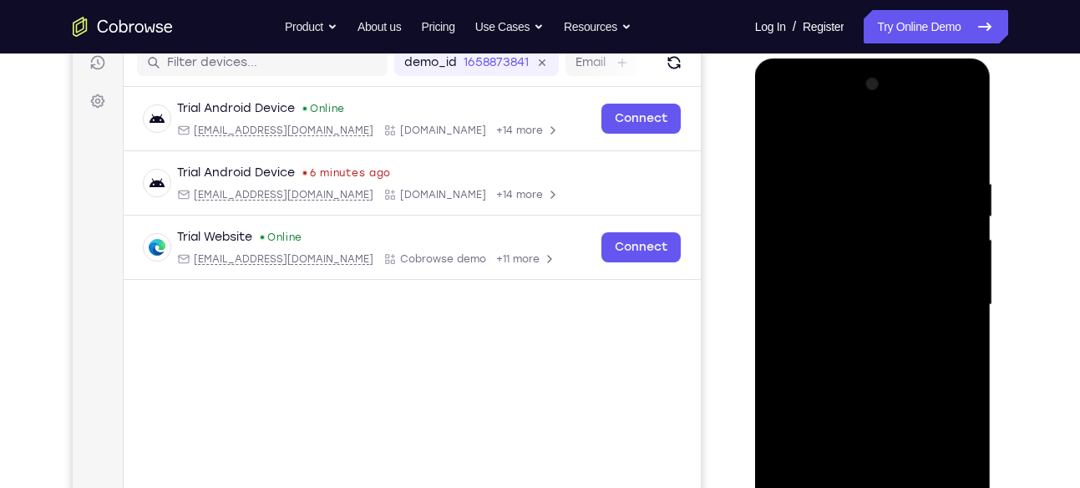
scroll to position [217, 0]
click at [890, 161] on div at bounding box center [873, 306] width 211 height 468
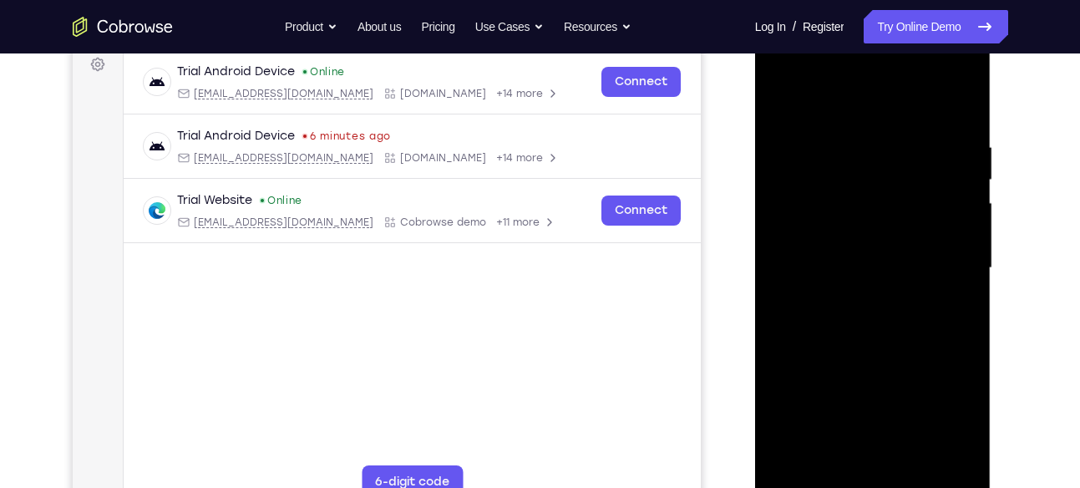
scroll to position [236, 0]
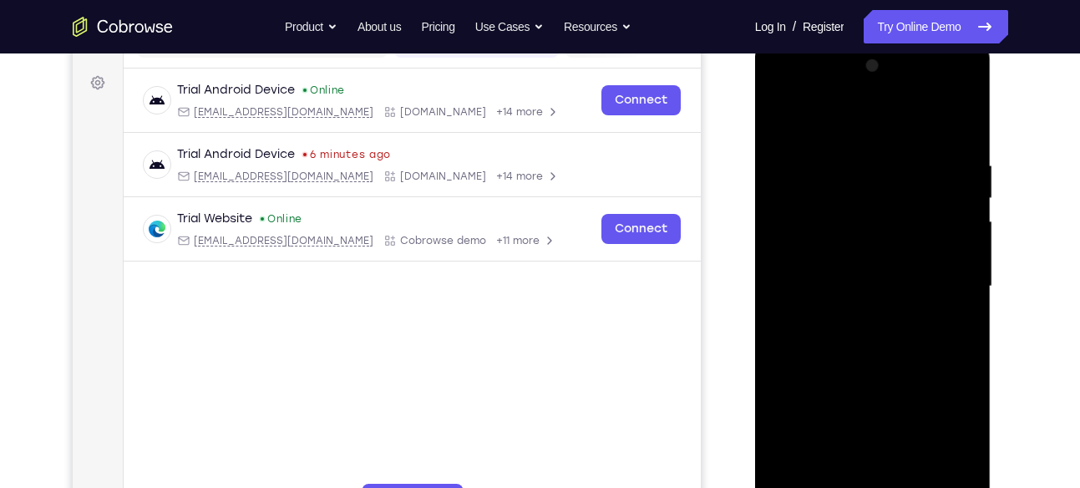
click at [888, 142] on div at bounding box center [873, 287] width 211 height 468
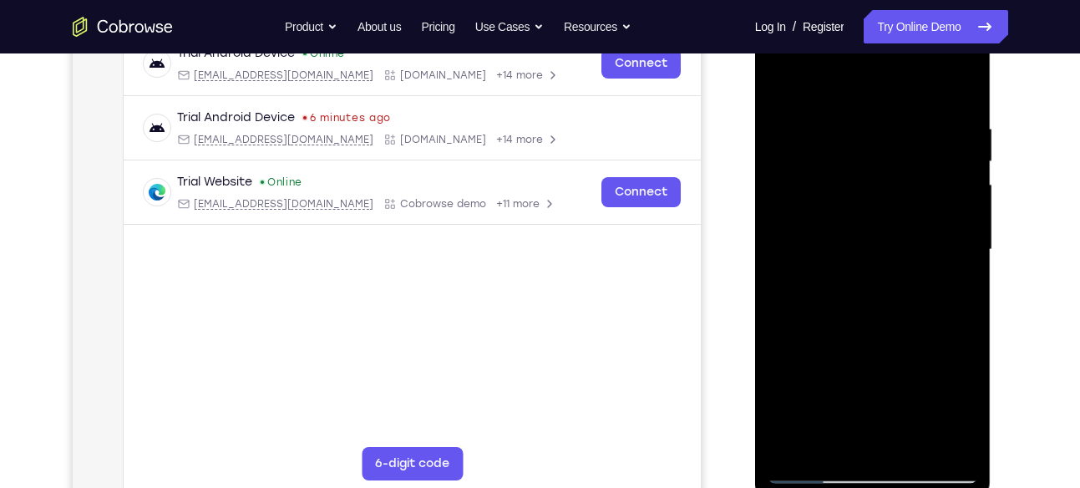
scroll to position [271, 0]
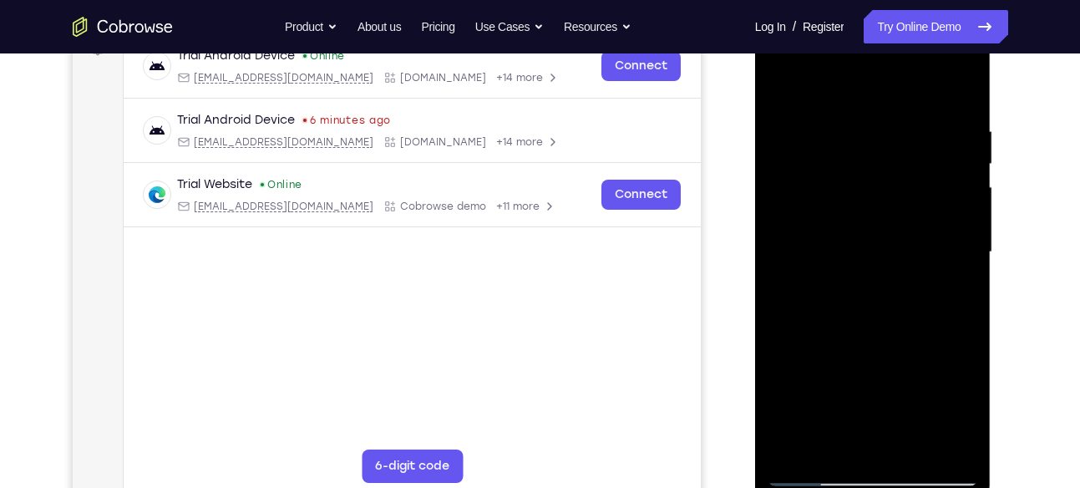
click at [891, 104] on div at bounding box center [873, 252] width 211 height 468
click at [894, 105] on div at bounding box center [873, 252] width 211 height 468
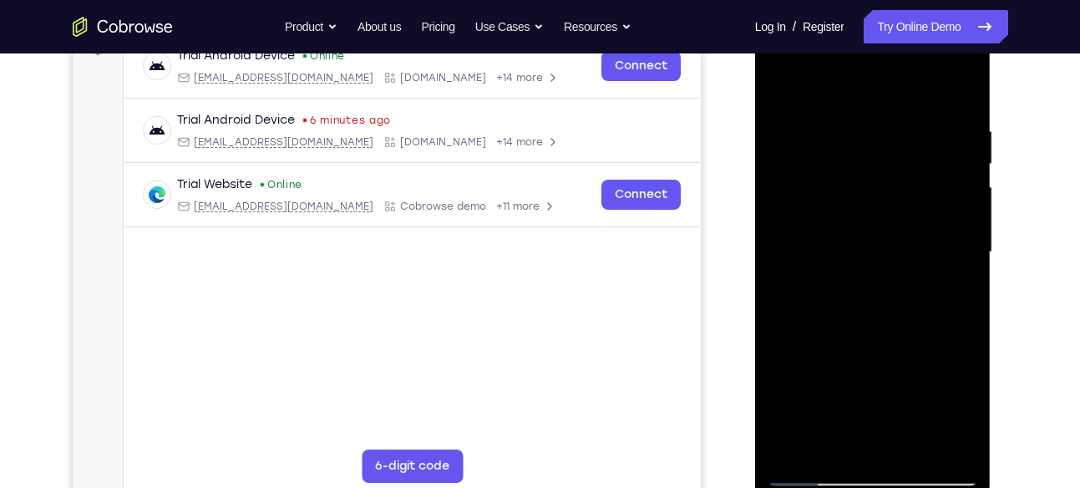
click at [894, 105] on div at bounding box center [873, 252] width 211 height 468
click at [930, 102] on div at bounding box center [873, 252] width 211 height 468
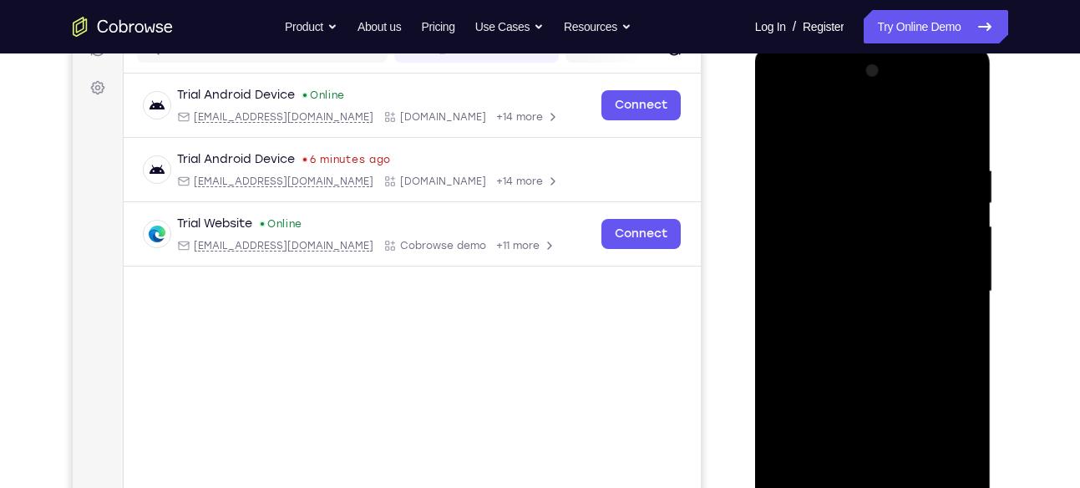
scroll to position [231, 0]
drag, startPoint x: 920, startPoint y: 323, endPoint x: 896, endPoint y: 190, distance: 135.9
click at [896, 190] on div at bounding box center [873, 292] width 211 height 468
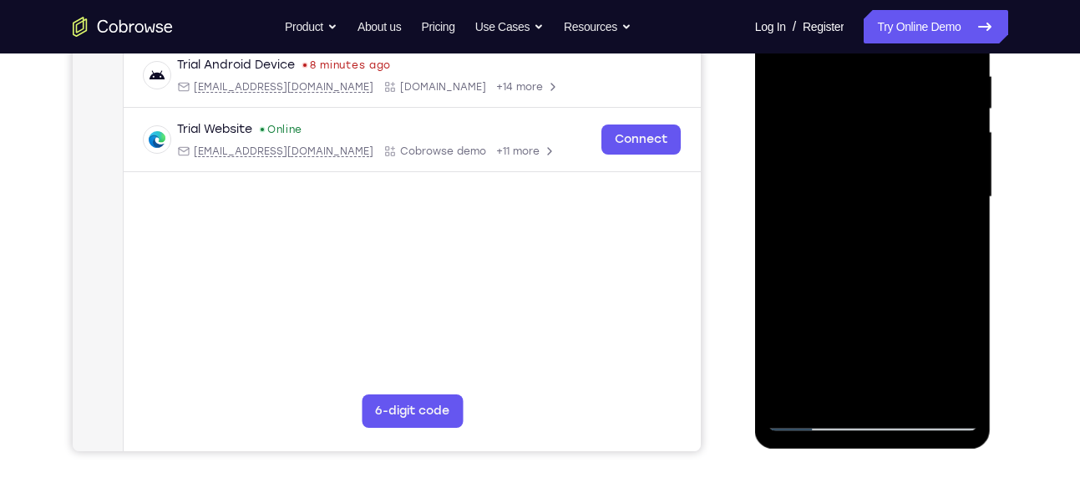
scroll to position [327, 0]
drag, startPoint x: 918, startPoint y: 323, endPoint x: 894, endPoint y: 198, distance: 126.8
click at [894, 198] on div at bounding box center [873, 196] width 211 height 468
drag, startPoint x: 933, startPoint y: 319, endPoint x: 879, endPoint y: 145, distance: 182.9
click at [879, 145] on div at bounding box center [873, 196] width 211 height 468
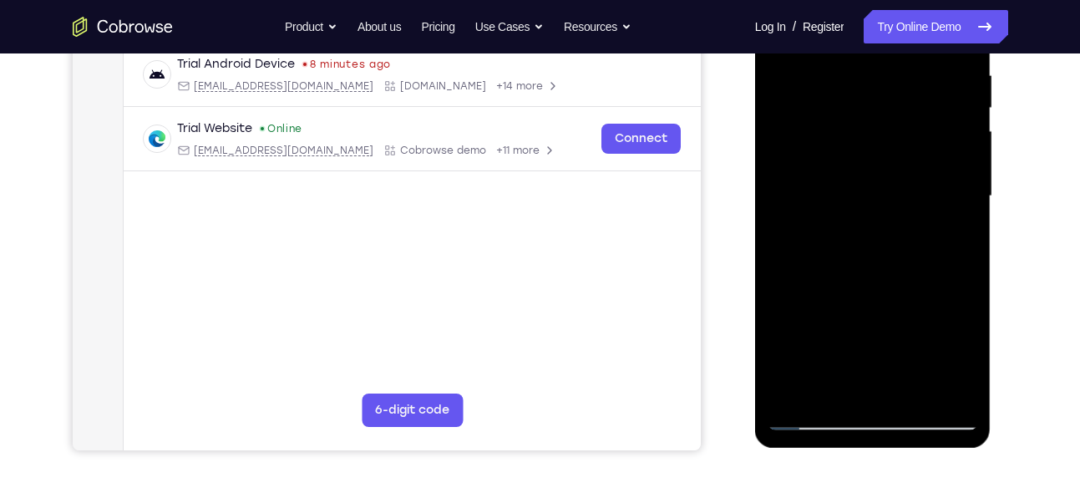
drag, startPoint x: 913, startPoint y: 292, endPoint x: 877, endPoint y: 123, distance: 172.6
click at [877, 123] on div at bounding box center [873, 196] width 211 height 468
drag, startPoint x: 937, startPoint y: 212, endPoint x: 905, endPoint y: 36, distance: 179.3
click at [905, 36] on div at bounding box center [873, 196] width 211 height 468
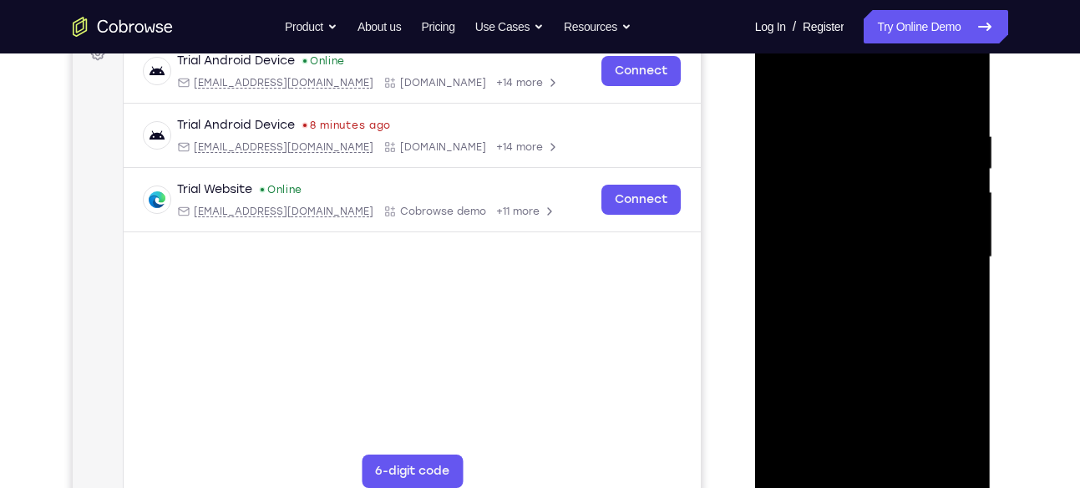
scroll to position [265, 0]
click at [965, 89] on div at bounding box center [873, 258] width 211 height 468
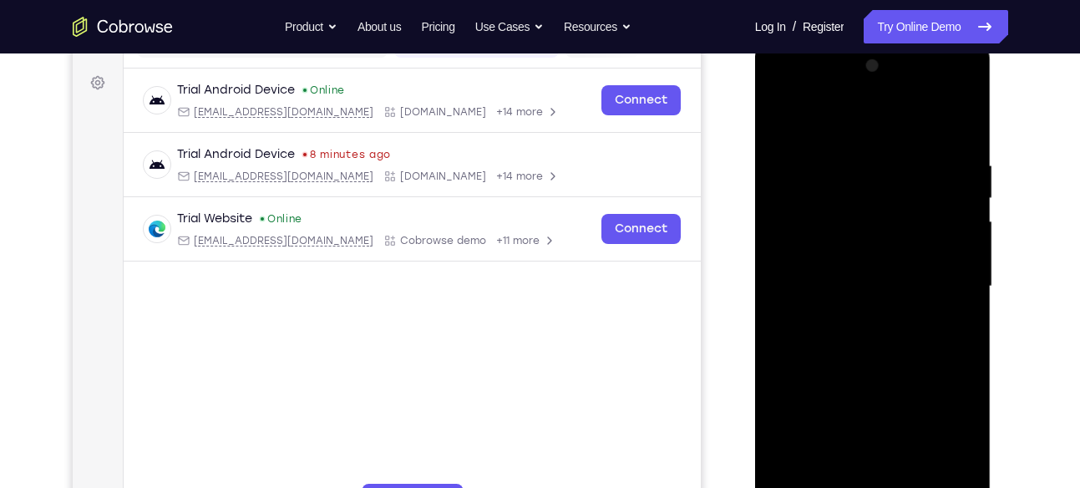
scroll to position [236, 0]
click at [961, 94] on div at bounding box center [873, 287] width 211 height 468
click at [897, 151] on div at bounding box center [873, 287] width 211 height 468
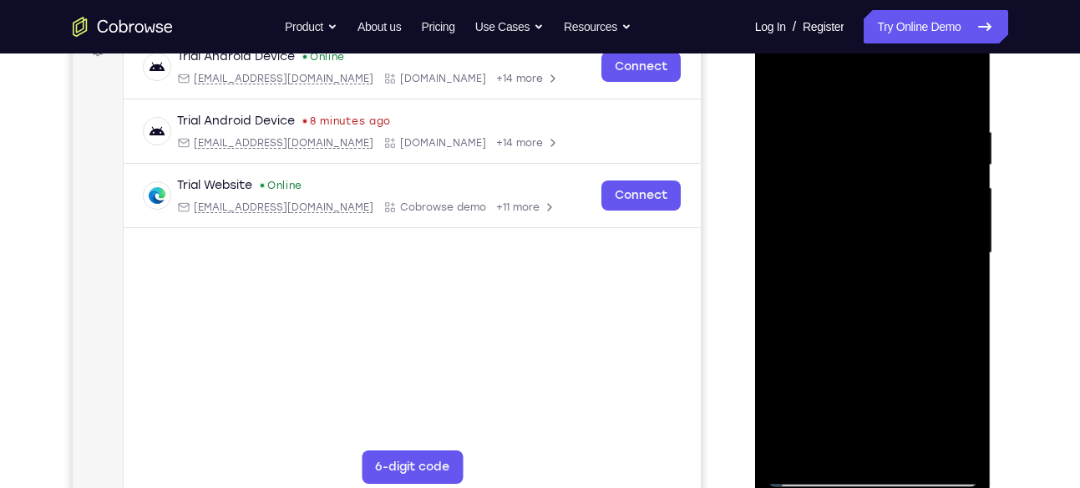
scroll to position [268, 0]
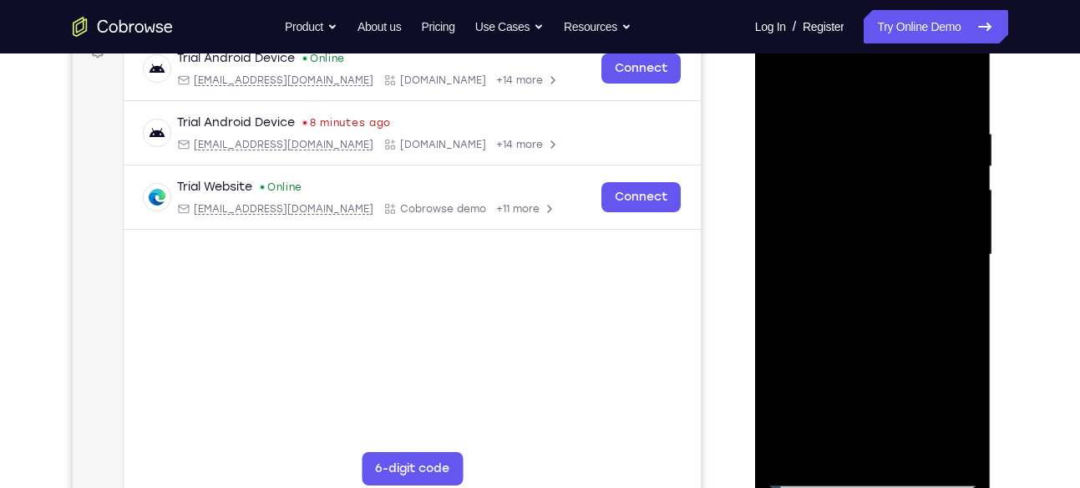
click at [841, 163] on div at bounding box center [873, 255] width 211 height 468
click at [893, 90] on div at bounding box center [873, 255] width 211 height 468
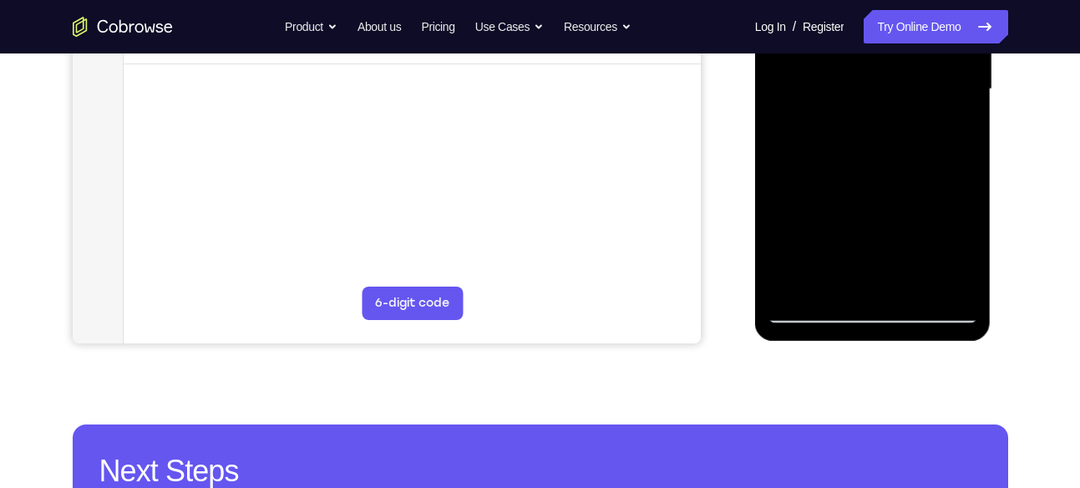
scroll to position [434, 0]
